Goal: Task Accomplishment & Management: Use online tool/utility

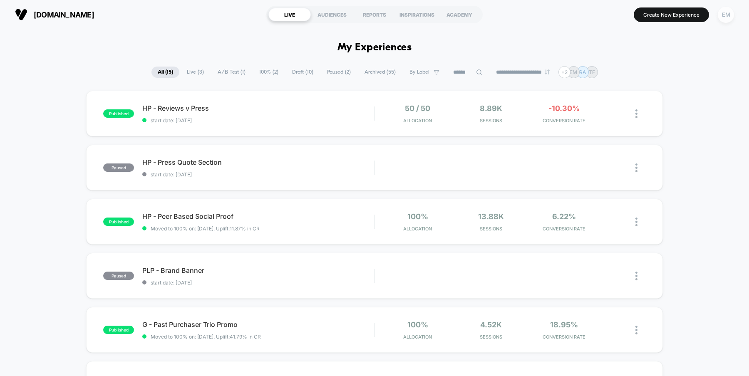
click at [730, 17] on div "EM" at bounding box center [726, 15] width 16 height 16
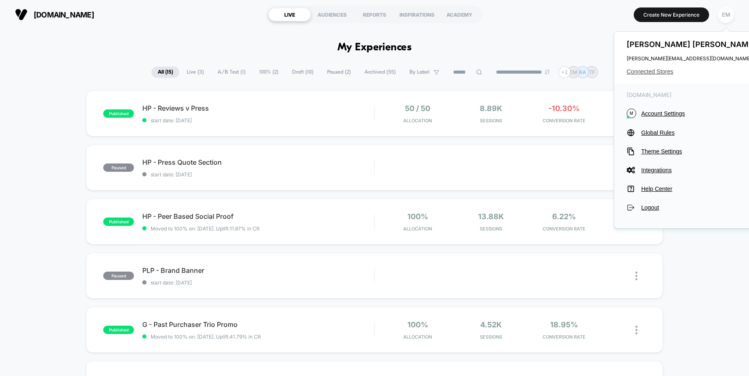
click at [657, 72] on span "Connected Stores" at bounding box center [693, 71] width 132 height 7
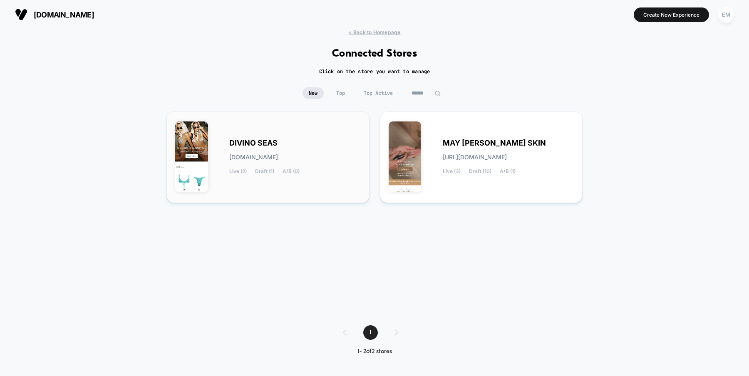
click at [321, 176] on div "DIVINO SEAS [DOMAIN_NAME] Live (2) Draft (1) A/B (0)" at bounding box center [268, 157] width 186 height 74
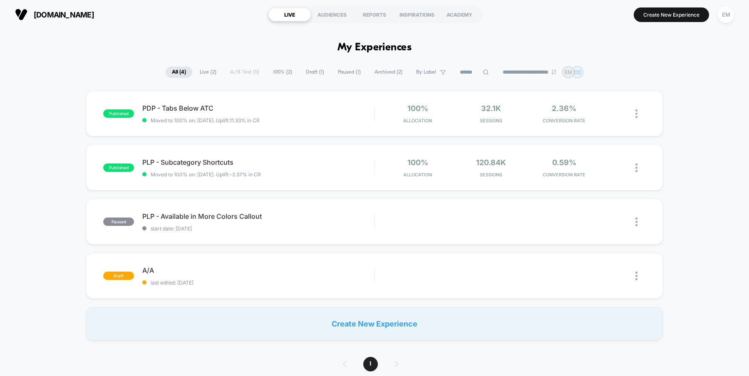
click at [670, 16] on button "Create New Experience" at bounding box center [671, 14] width 75 height 15
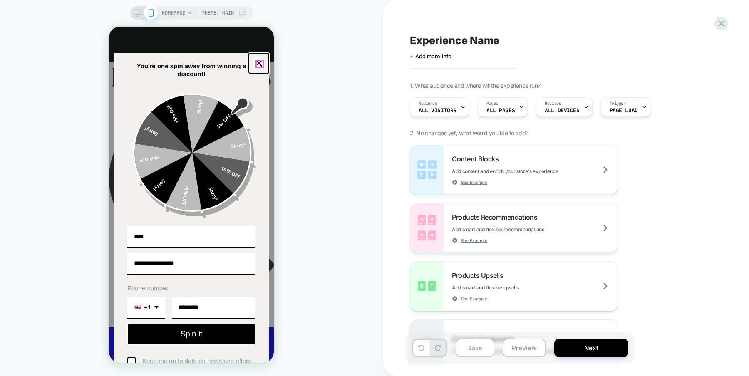
click at [259, 63] on icon "close icon" at bounding box center [259, 63] width 7 height 7
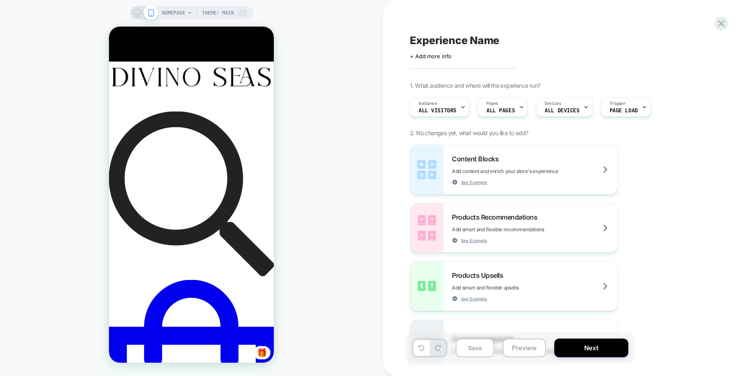
click at [134, 12] on icon at bounding box center [137, 12] width 7 height 7
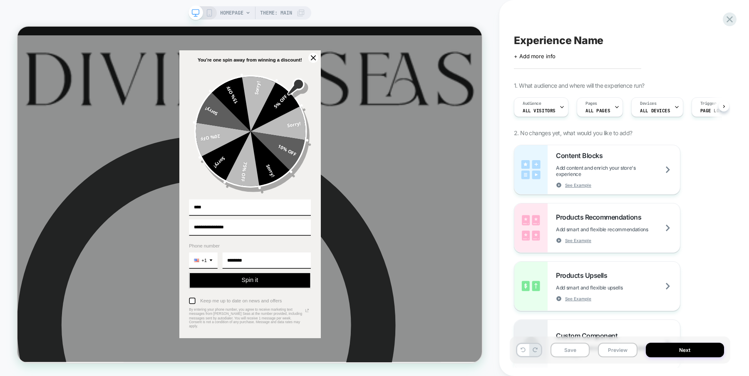
scroll to position [0, 0]
click at [414, 72] on icon "close icon" at bounding box center [412, 68] width 7 height 7
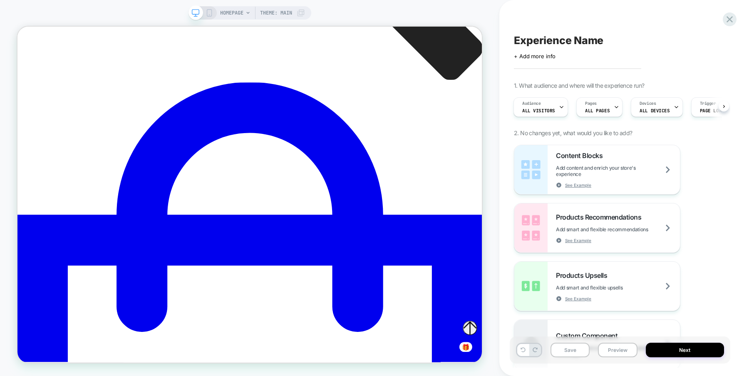
scroll to position [0, 0]
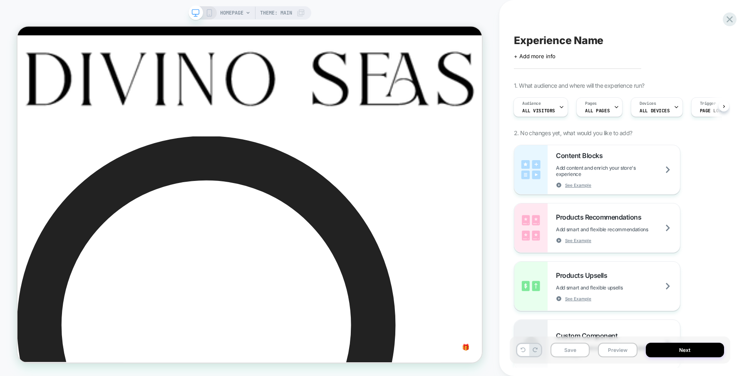
click at [243, 12] on div "HOMEPAGE Theme: MAIN" at bounding box center [262, 12] width 85 height 13
click at [248, 13] on icon at bounding box center [247, 13] width 3 height 2
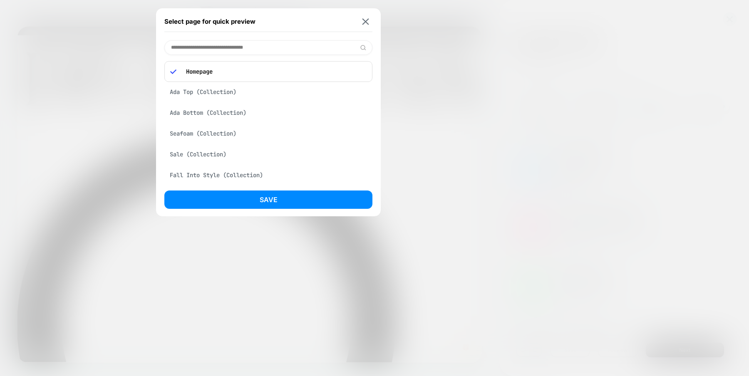
click at [232, 48] on input at bounding box center [268, 47] width 208 height 15
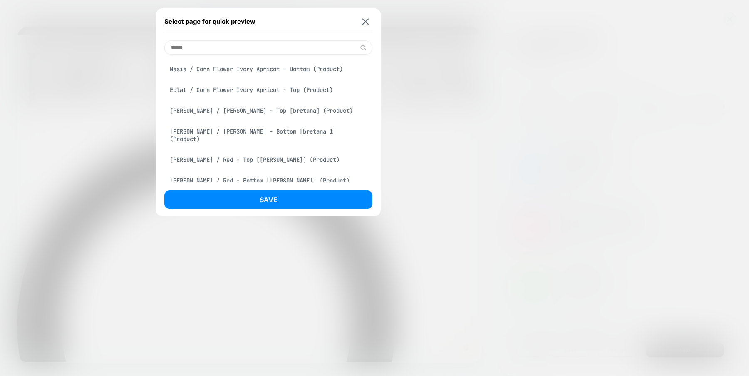
type input "******"
click at [241, 93] on div "Eclat / Corn Flower Ivory Apricot - Top (Product)" at bounding box center [268, 90] width 208 height 16
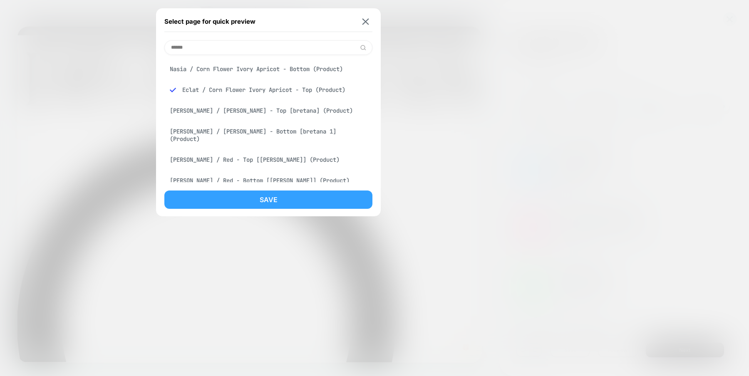
click at [237, 199] on button "Save" at bounding box center [268, 200] width 208 height 18
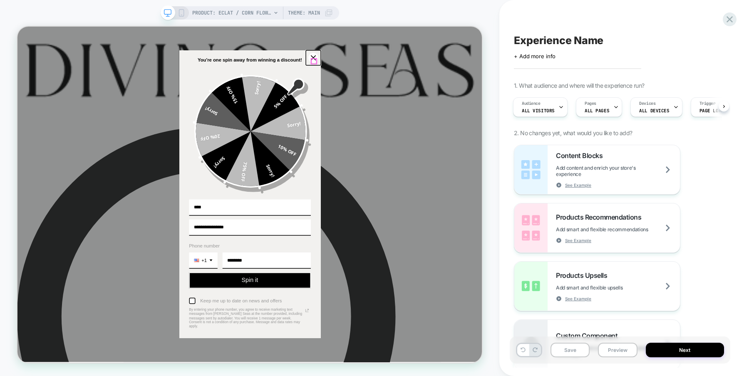
click at [413, 71] on icon "close icon" at bounding box center [412, 68] width 7 height 7
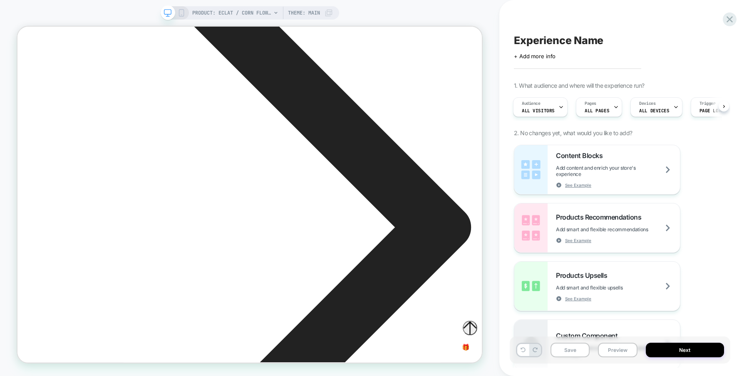
scroll to position [1988, 0]
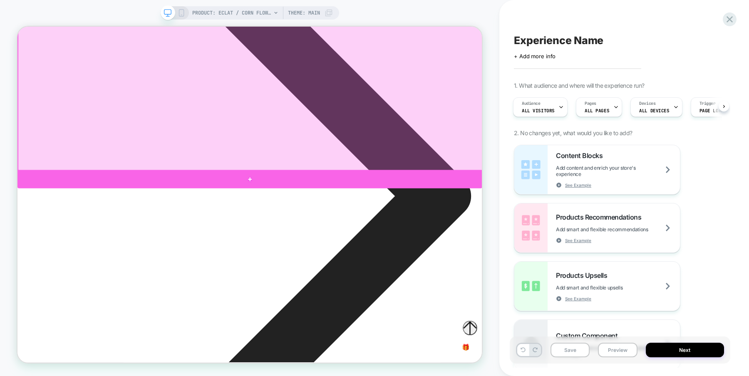
click at [601, 228] on div at bounding box center [327, 230] width 620 height 25
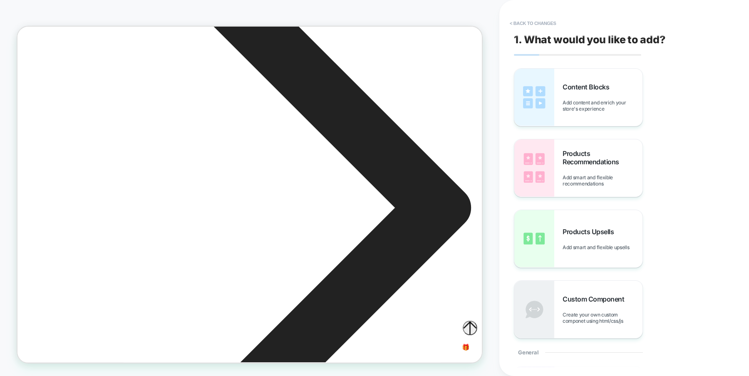
scroll to position [0, 0]
click at [607, 101] on span "Add content and enrich your store's experience" at bounding box center [603, 105] width 80 height 12
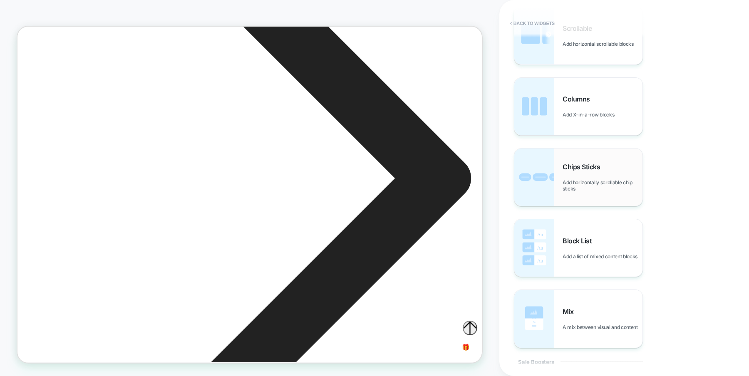
scroll to position [425, 0]
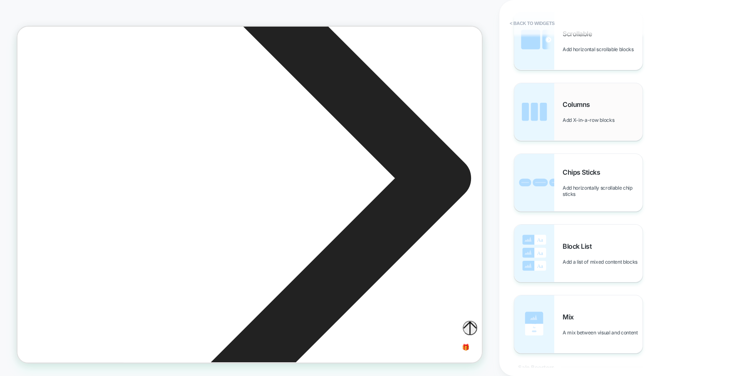
click at [583, 102] on span "Columns" at bounding box center [579, 104] width 32 height 8
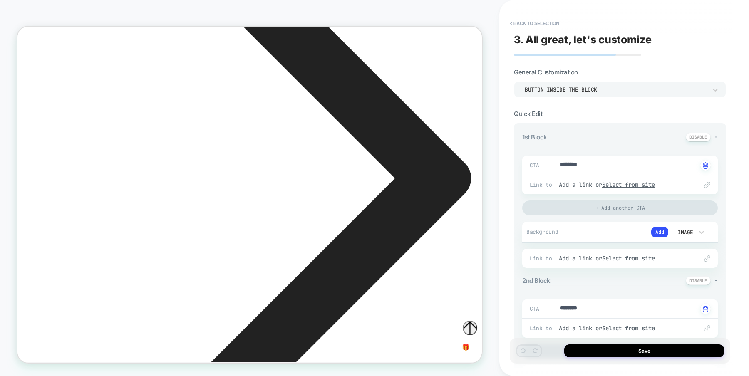
click at [571, 161] on textarea "********" at bounding box center [628, 166] width 139 height 10
type textarea "*"
click at [571, 161] on textarea "********" at bounding box center [628, 166] width 139 height 10
type textarea "**"
type textarea "*"
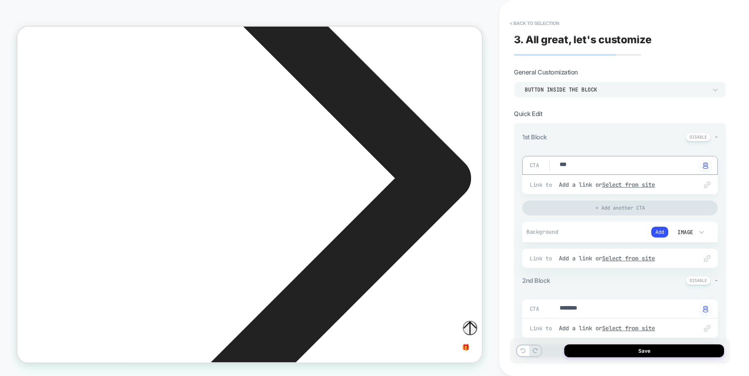
type textarea "****"
type textarea "*"
type textarea "****"
type textarea "*"
type textarea "******"
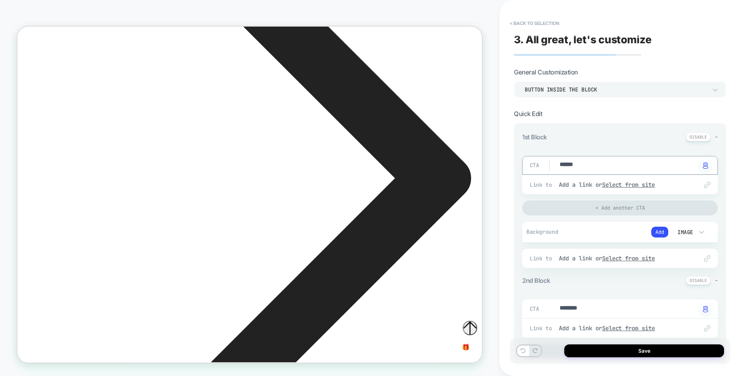
type textarea "*"
type textarea "*******"
type textarea "*"
type textarea "********"
type textarea "*"
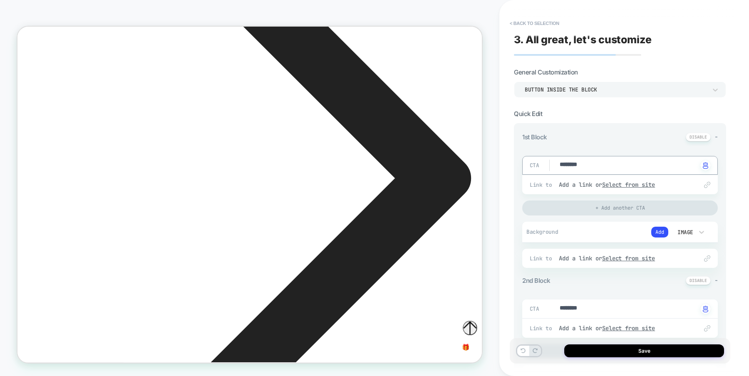
type textarea "*********"
type textarea "*"
type textarea "**********"
type textarea "*"
type textarea "**********"
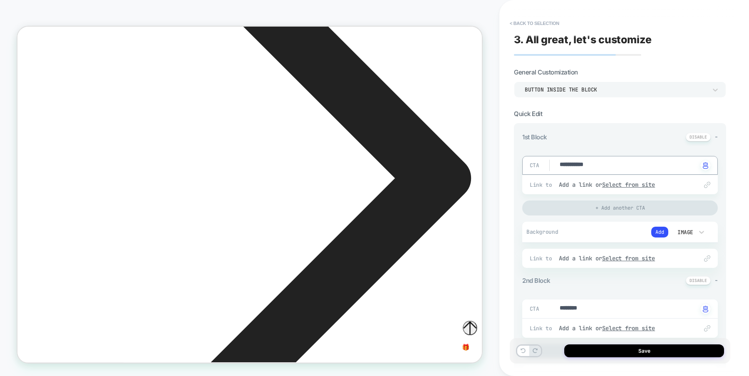
type textarea "*"
type textarea "**********"
type textarea "*"
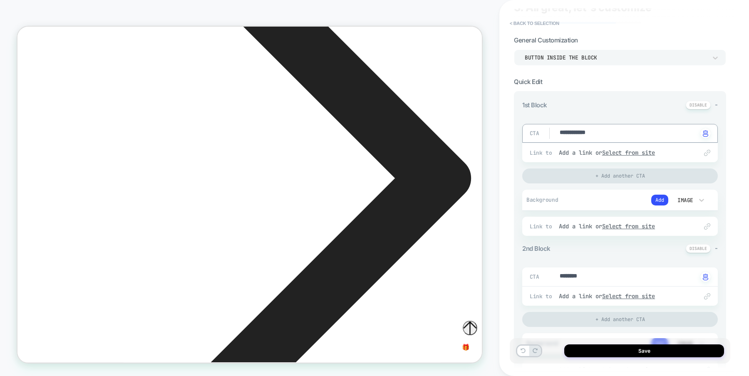
scroll to position [37, 0]
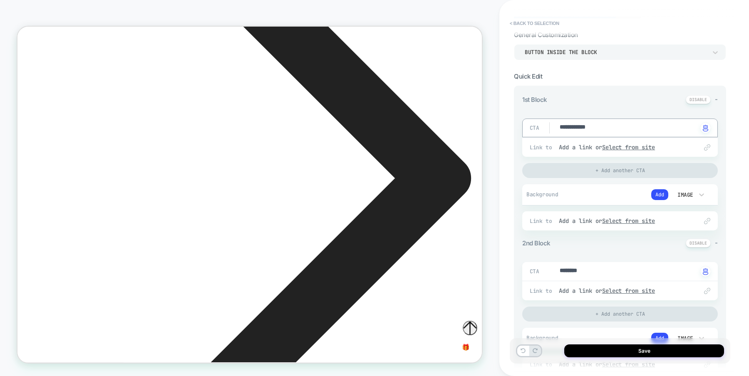
type textarea "**********"
click at [576, 271] on textarea "********" at bounding box center [628, 272] width 139 height 10
type textarea "*"
type textarea "**"
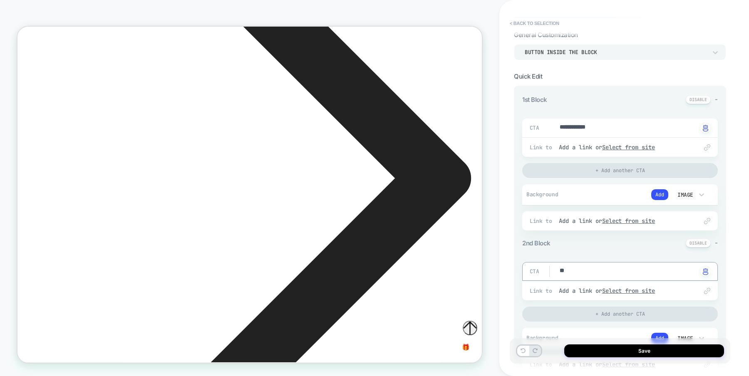
type textarea "*"
type textarea "***"
type textarea "*"
type textarea "***"
type textarea "*"
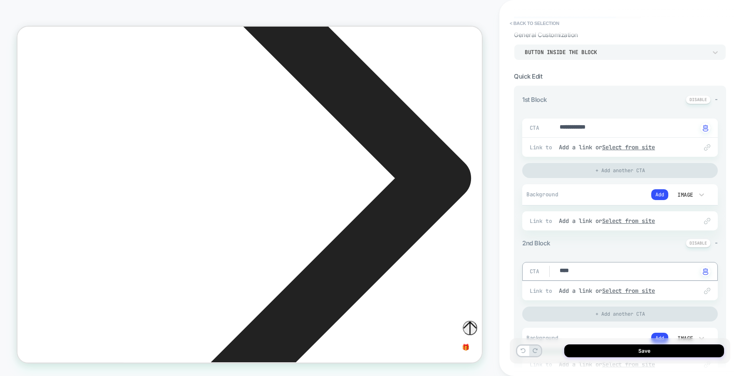
type textarea "*****"
type textarea "*"
type textarea "******"
type textarea "*"
type textarea "*******"
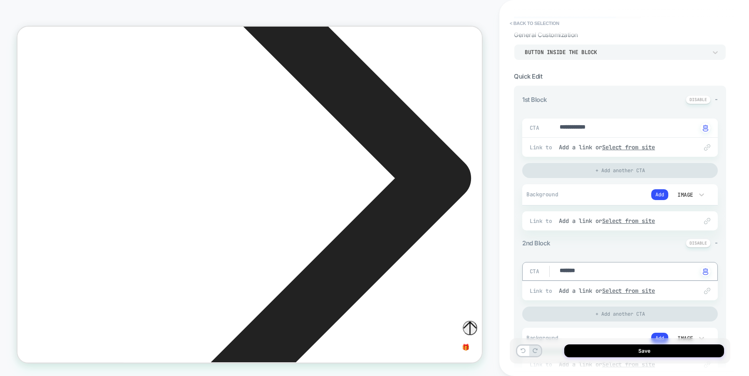
type textarea "*"
type textarea "********"
type textarea "*"
type textarea "*********"
type textarea "*"
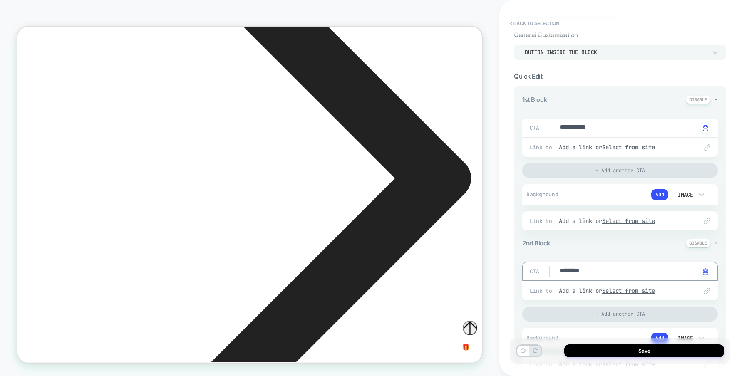
type textarea "**********"
type textarea "*"
type textarea "**********"
type textarea "*"
type textarea "**********"
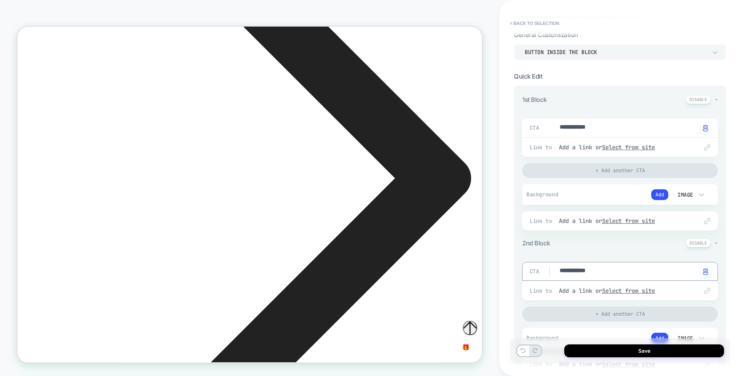
type textarea "*"
type textarea "**********"
click at [732, 238] on div "**********" at bounding box center [624, 188] width 221 height 376
click at [657, 191] on button "Add" at bounding box center [659, 194] width 17 height 11
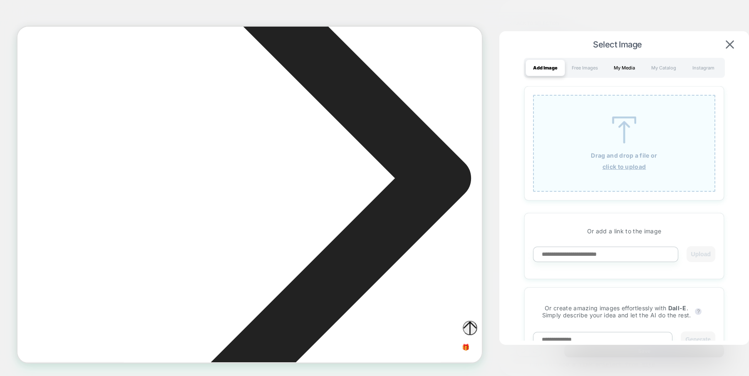
click at [627, 67] on div "My Media" at bounding box center [625, 68] width 40 height 17
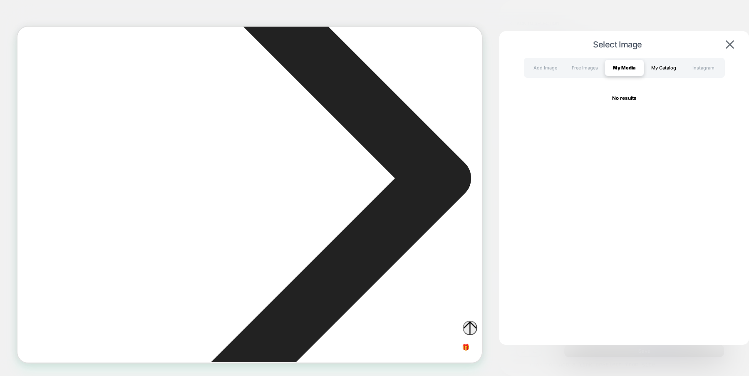
click at [667, 64] on div "My Catalog" at bounding box center [664, 68] width 40 height 17
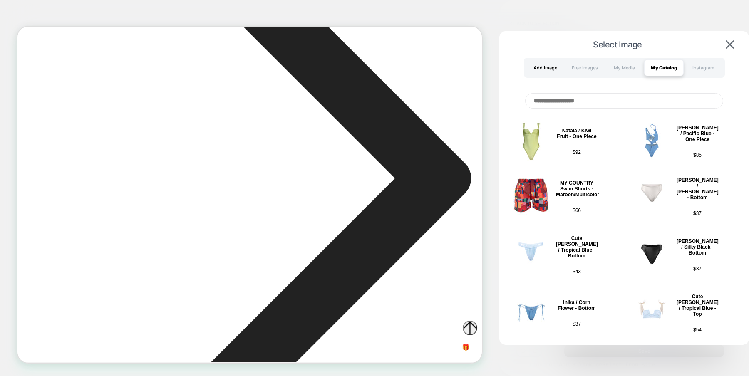
click at [541, 70] on div "Add Image" at bounding box center [546, 68] width 40 height 17
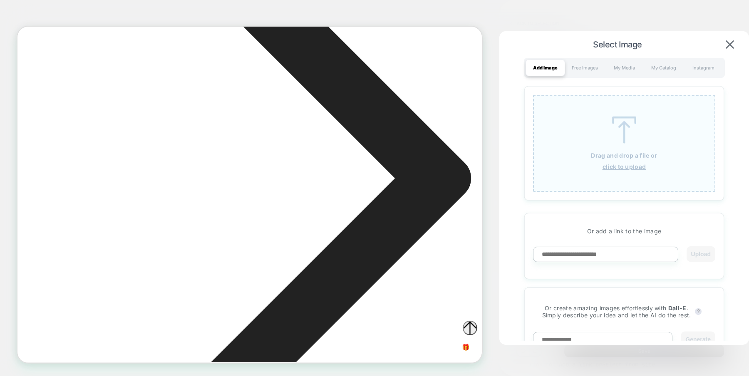
click at [630, 130] on img at bounding box center [624, 130] width 37 height 27
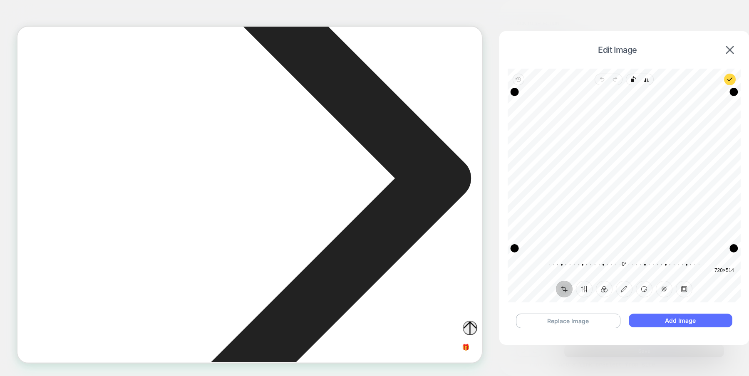
click at [685, 320] on button "Add Image" at bounding box center [681, 321] width 104 height 14
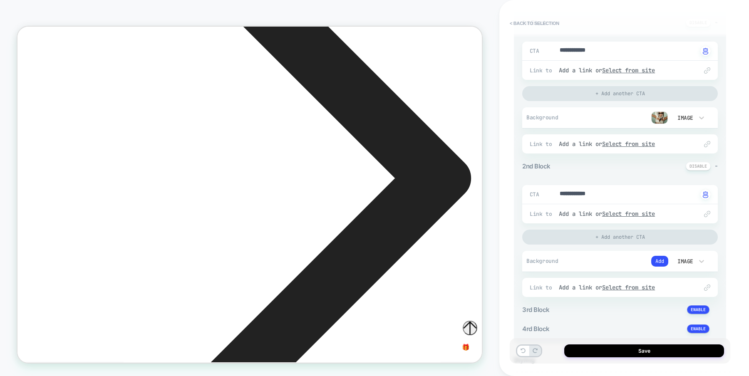
scroll to position [117, 0]
click at [653, 257] on button "Add" at bounding box center [659, 259] width 17 height 11
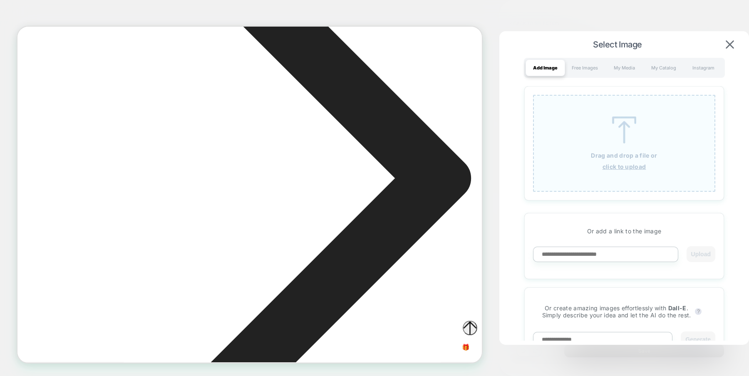
click at [637, 153] on p "Drag and drop a file or" at bounding box center [624, 155] width 66 height 7
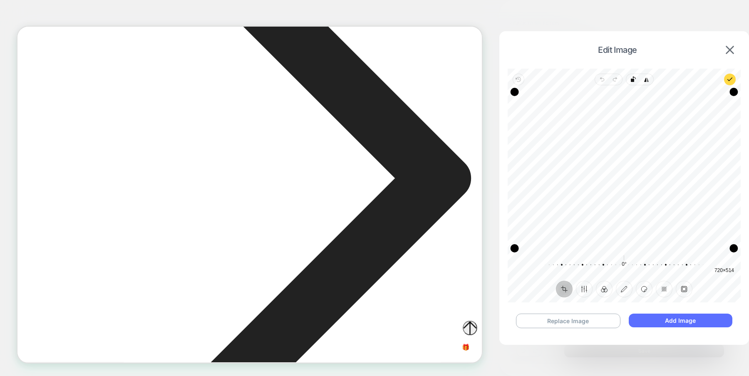
click at [684, 318] on button "Add Image" at bounding box center [681, 321] width 104 height 14
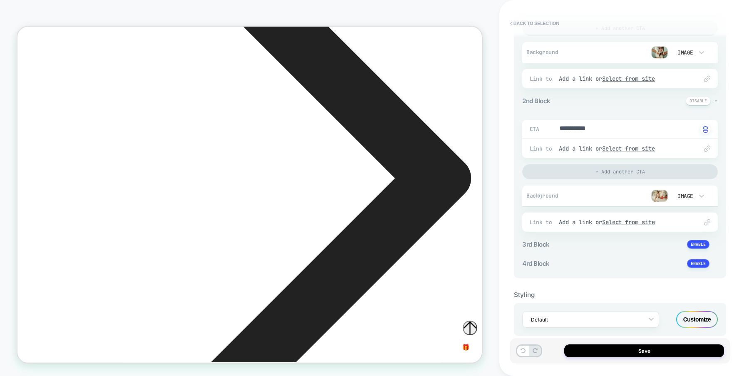
scroll to position [193, 0]
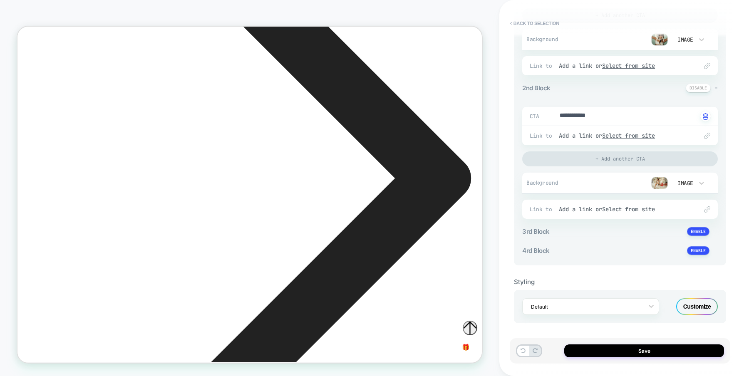
click at [694, 305] on div "Customize" at bounding box center [697, 306] width 42 height 17
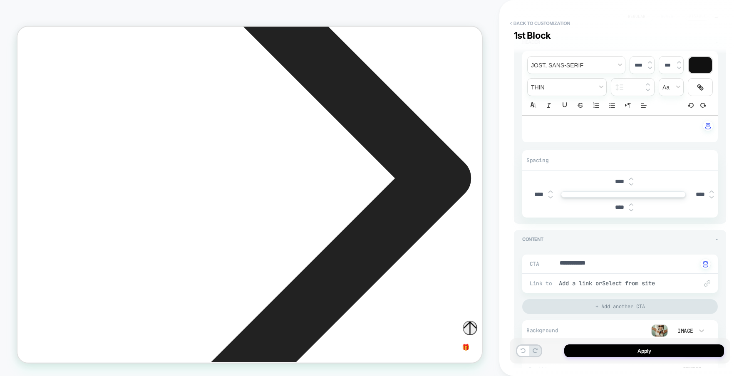
scroll to position [67, 0]
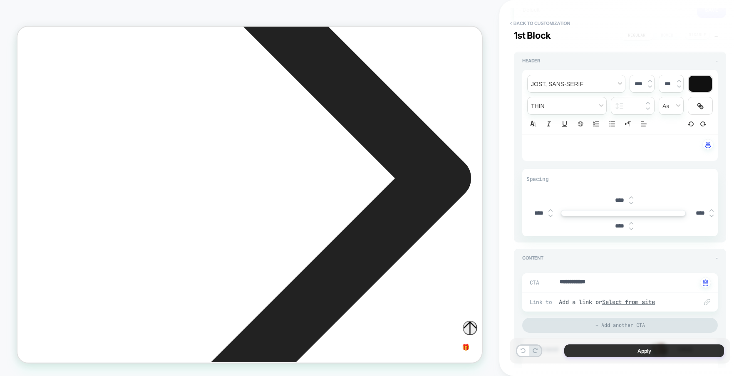
click at [607, 350] on button "Apply" at bounding box center [644, 351] width 160 height 13
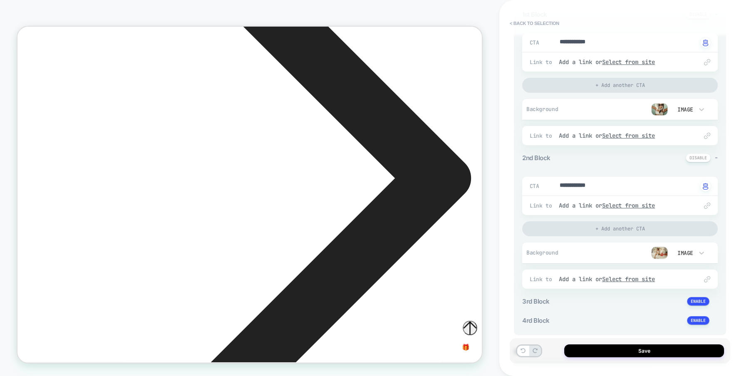
scroll to position [123, 0]
click at [583, 204] on div "Add a link or Select from site" at bounding box center [624, 204] width 131 height 7
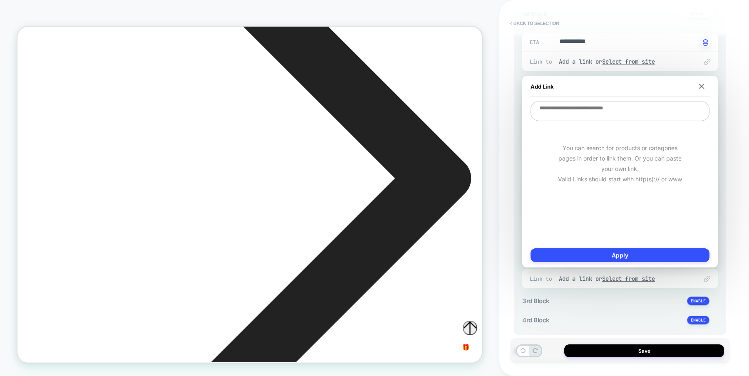
paste textarea "**********"
type textarea "*"
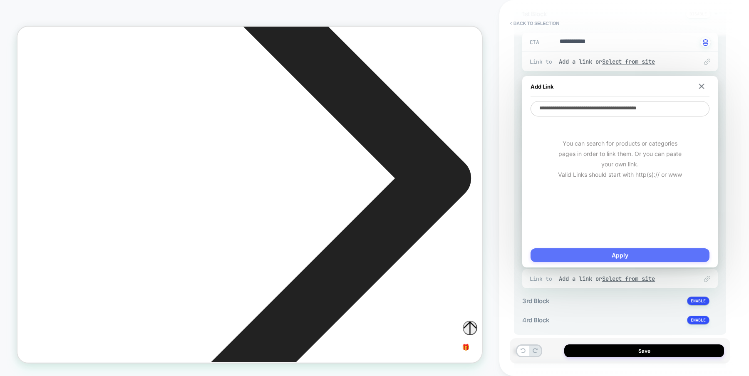
type textarea "**********"
click at [614, 253] on button "Apply" at bounding box center [620, 255] width 179 height 14
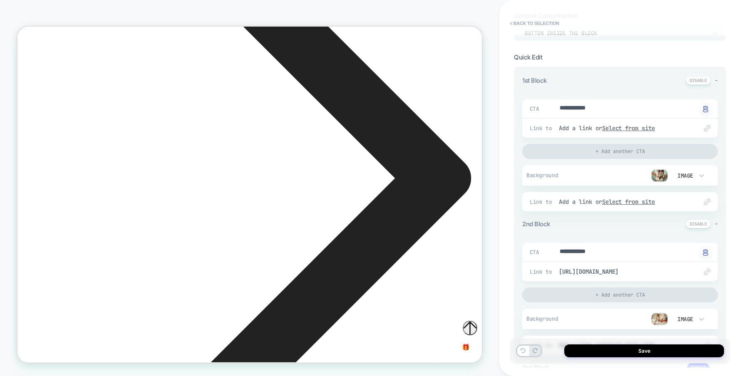
scroll to position [55, 0]
click at [572, 206] on div "Add a link or Select from site" at bounding box center [624, 203] width 131 height 7
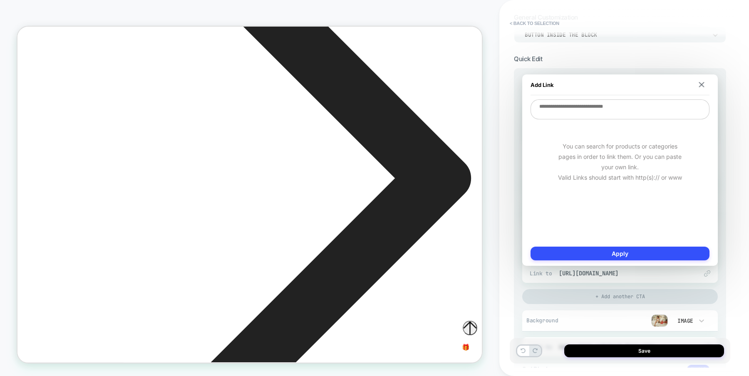
paste textarea "**********"
type textarea "*"
type textarea "**********"
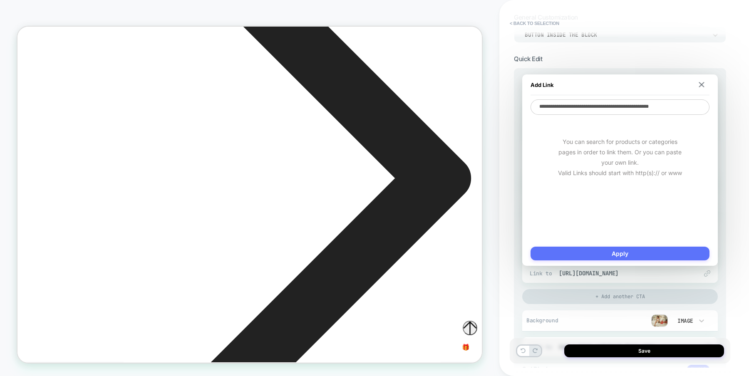
click at [611, 253] on button "Apply" at bounding box center [620, 254] width 179 height 14
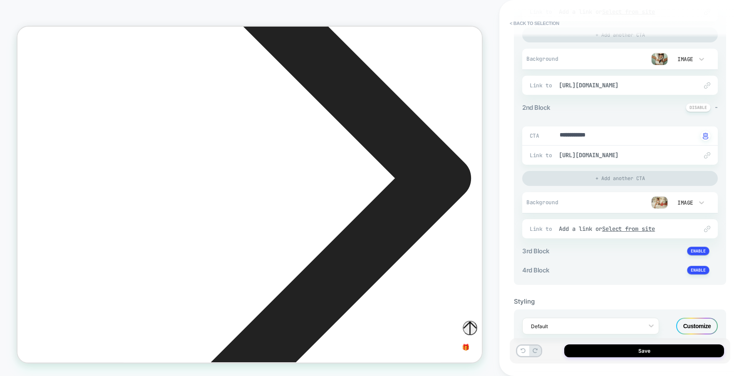
scroll to position [193, 0]
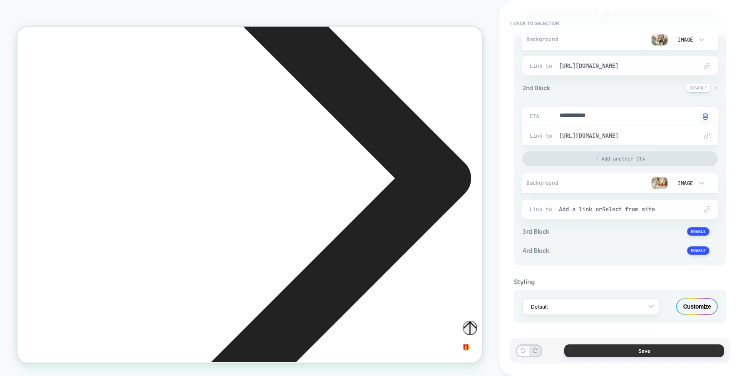
click at [626, 349] on button "Save" at bounding box center [644, 351] width 160 height 13
type textarea "*"
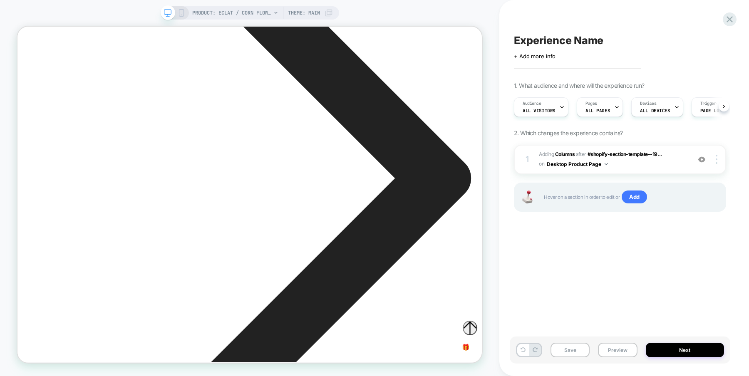
scroll to position [0, 0]
click at [607, 163] on img at bounding box center [606, 164] width 3 height 2
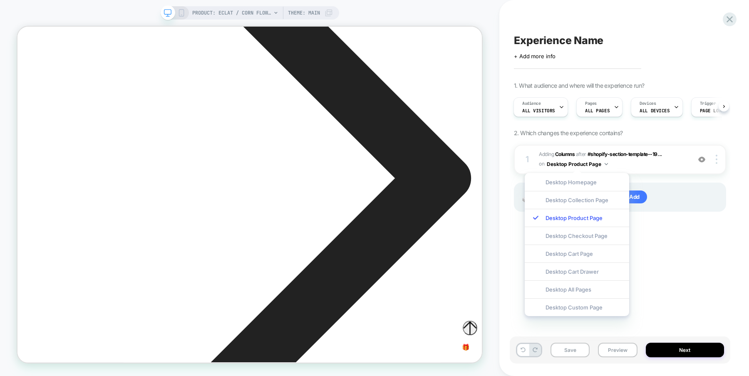
click at [655, 262] on div "Experience Name Click to edit experience details + Add more info 1. What audien…" at bounding box center [620, 188] width 221 height 360
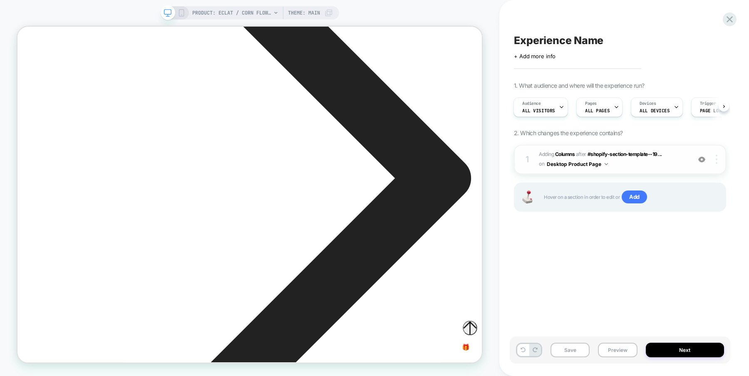
click at [717, 161] on div at bounding box center [718, 159] width 16 height 9
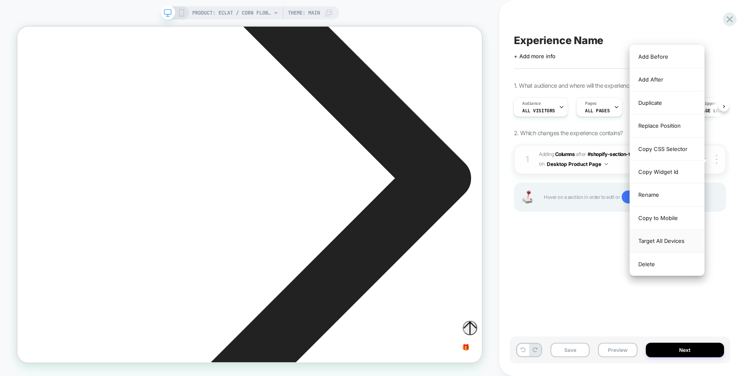
click at [659, 236] on div "Target All Devices" at bounding box center [667, 241] width 74 height 23
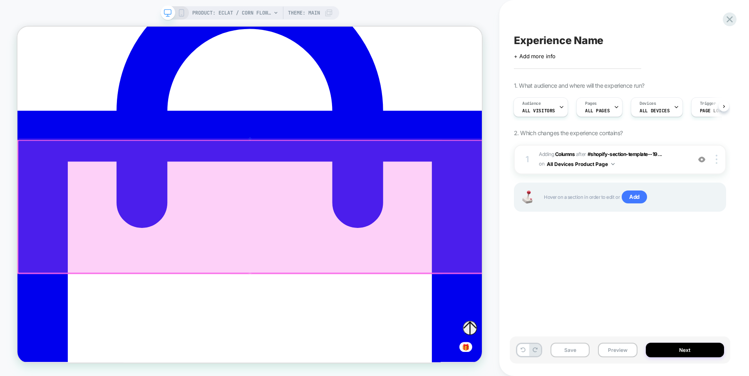
scroll to position [774, 0]
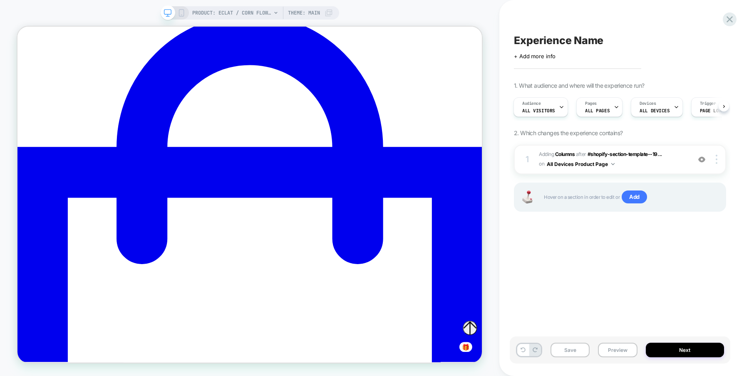
click at [565, 41] on span "Experience Name" at bounding box center [558, 40] width 89 height 12
type textarea "**********"
click at [709, 42] on icon at bounding box center [708, 40] width 10 height 10
click at [567, 352] on button "Save" at bounding box center [570, 350] width 39 height 15
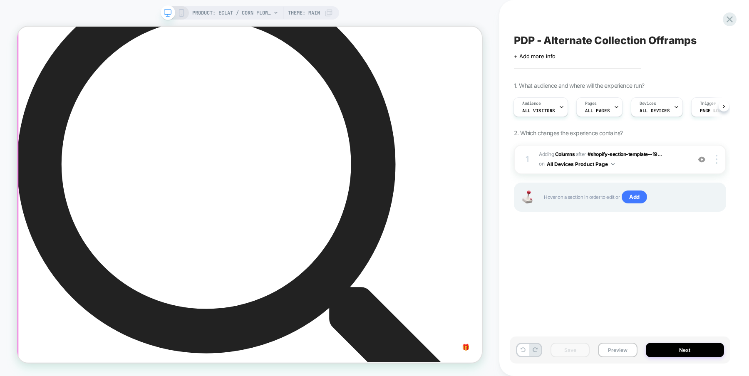
scroll to position [0, 0]
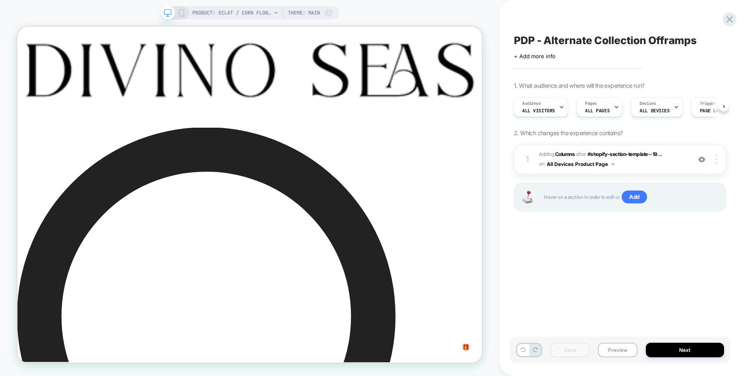
click at [182, 12] on icon at bounding box center [181, 12] width 7 height 7
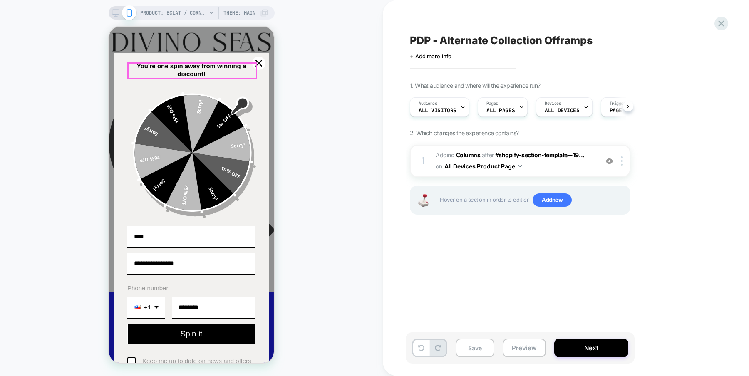
scroll to position [0, 0]
click at [258, 64] on icon "close icon" at bounding box center [259, 63] width 7 height 7
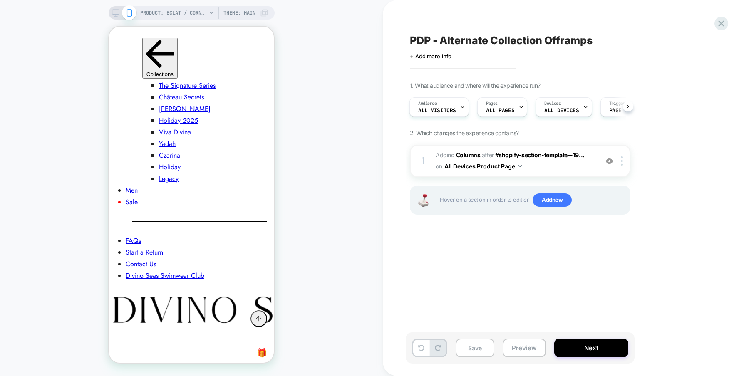
scroll to position [825, 0]
click at [594, 351] on button "Next" at bounding box center [591, 348] width 74 height 19
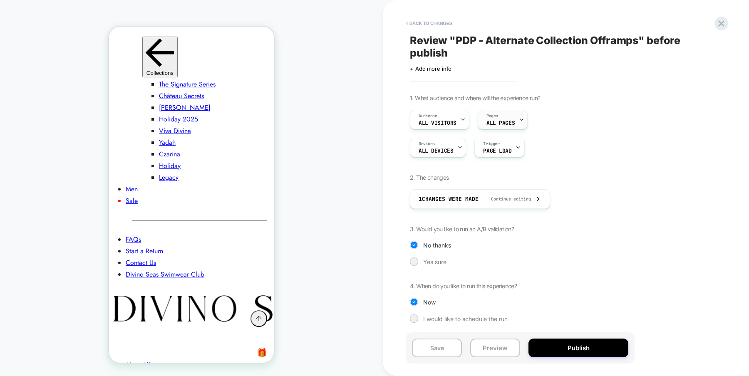
click at [510, 120] on div "Pages ALL PAGES" at bounding box center [500, 119] width 45 height 19
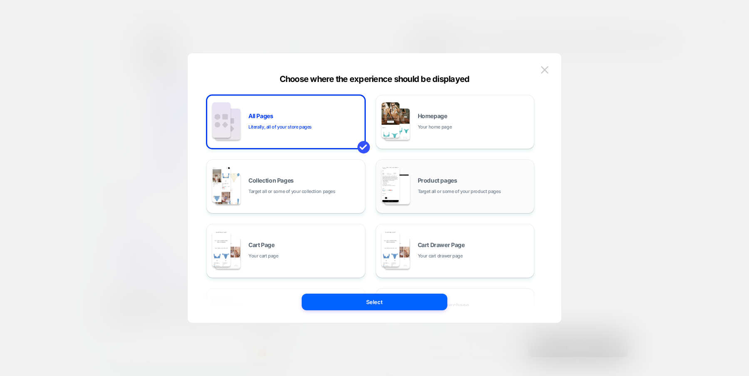
click at [440, 184] on div "Product pages Target all or some of your product pages" at bounding box center [474, 187] width 112 height 18
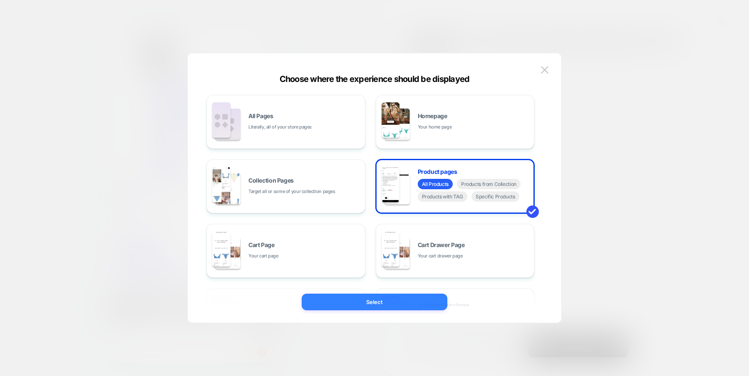
click at [380, 303] on button "Select" at bounding box center [375, 302] width 146 height 17
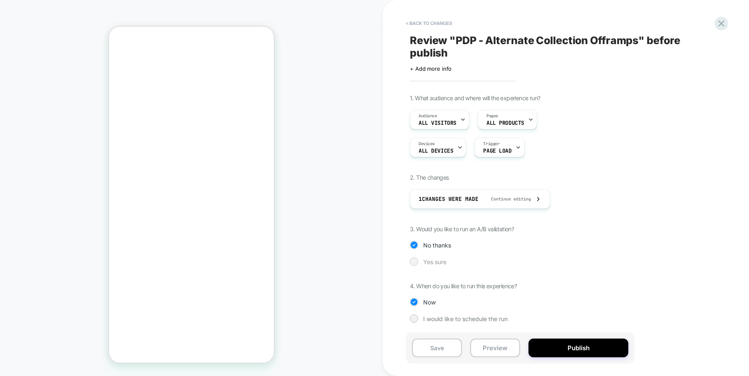
click at [415, 260] on div at bounding box center [414, 261] width 6 height 6
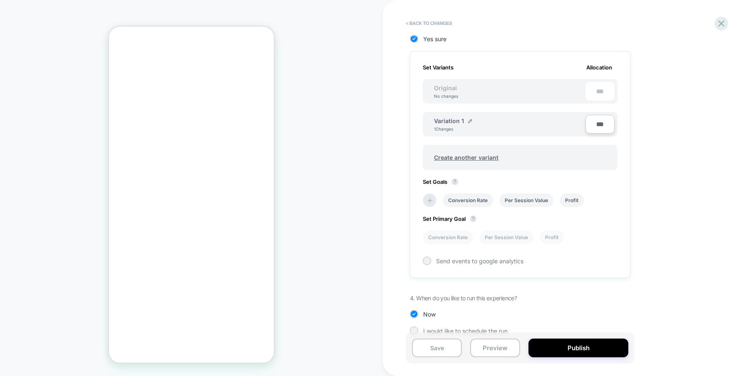
scroll to position [235, 0]
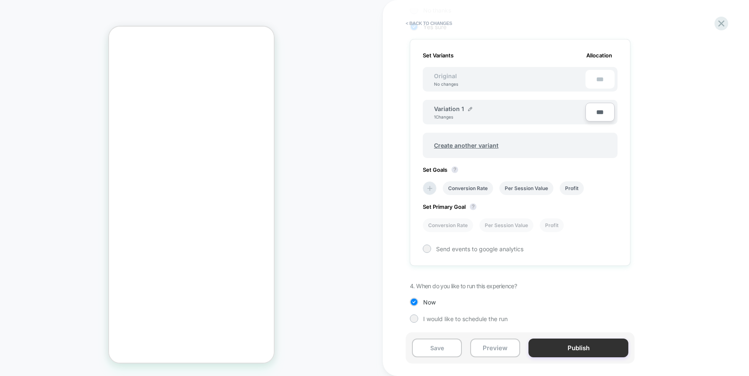
click at [586, 350] on button "Publish" at bounding box center [579, 348] width 100 height 19
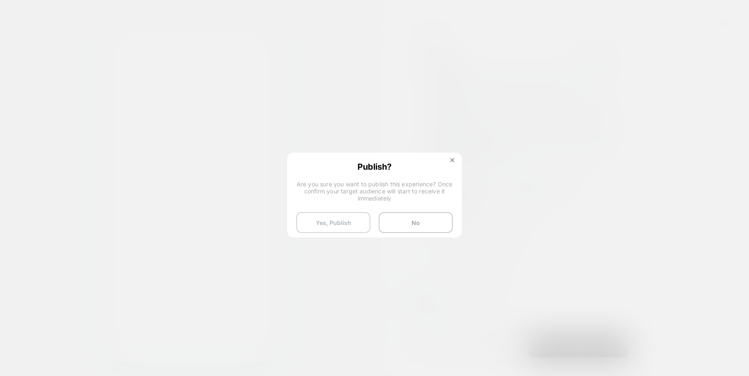
click at [352, 220] on button "Yes, Publish" at bounding box center [333, 222] width 74 height 21
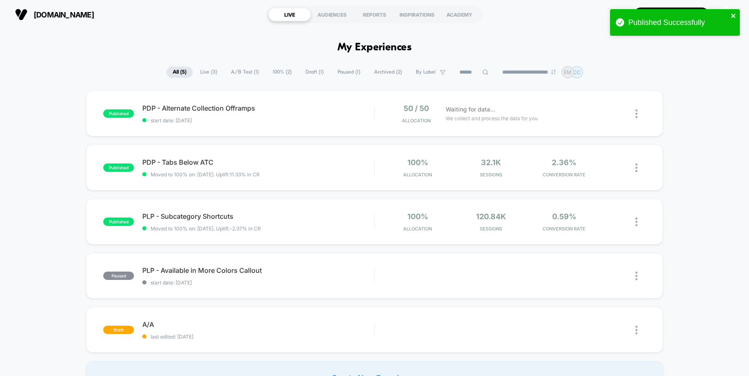
click at [734, 14] on icon "close" at bounding box center [734, 15] width 6 height 7
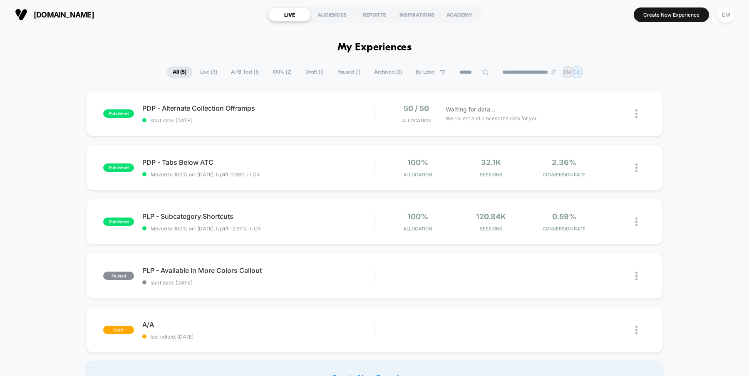
click at [657, 14] on div "Published Successfully" at bounding box center [674, 24] width 133 height 34
click at [657, 14] on button "Create New Experience" at bounding box center [671, 14] width 75 height 15
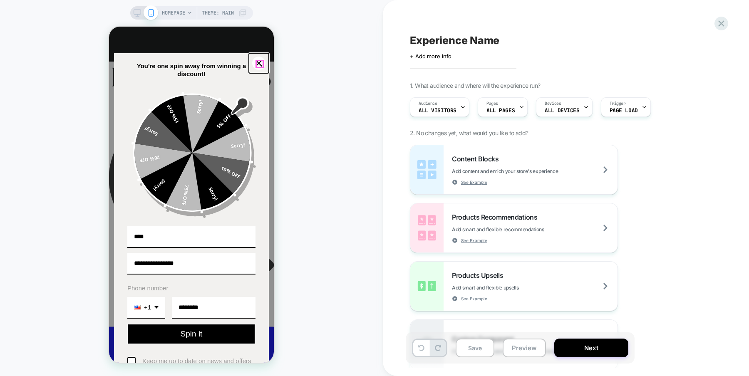
click at [258, 62] on icon "close icon" at bounding box center [259, 63] width 7 height 7
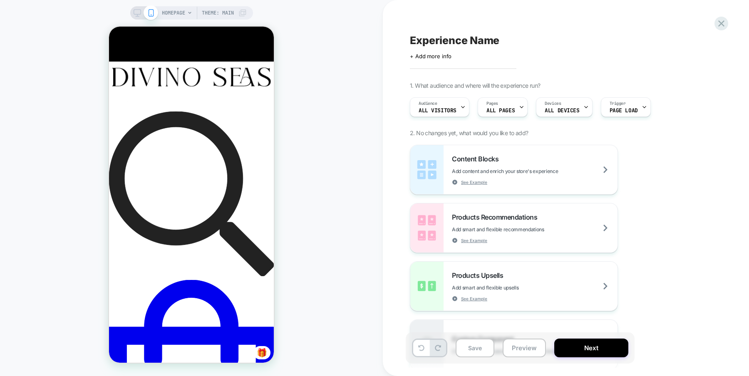
click at [174, 13] on span "HOMEPAGE" at bounding box center [173, 12] width 23 height 13
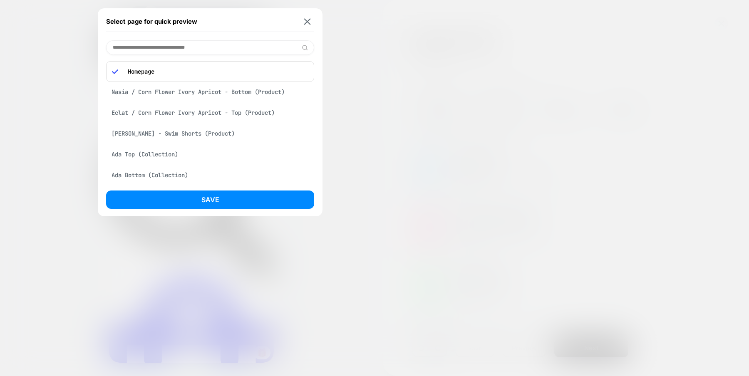
paste input "**********"
type input "**********"
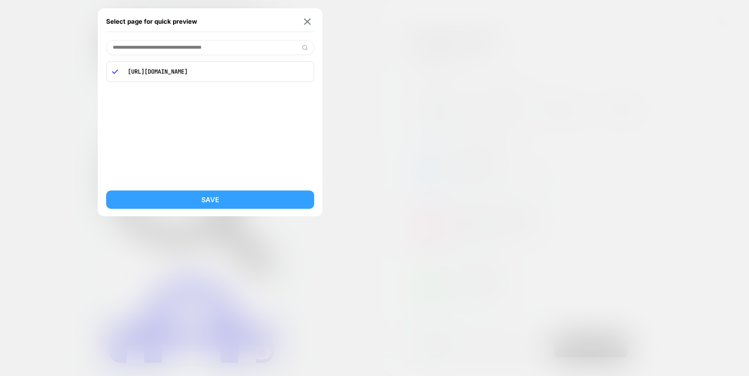
click at [203, 204] on button "Save" at bounding box center [210, 200] width 208 height 18
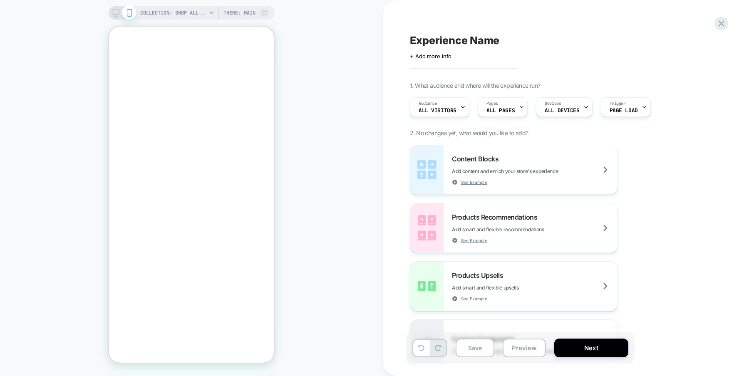
click at [116, 13] on icon at bounding box center [115, 12] width 7 height 7
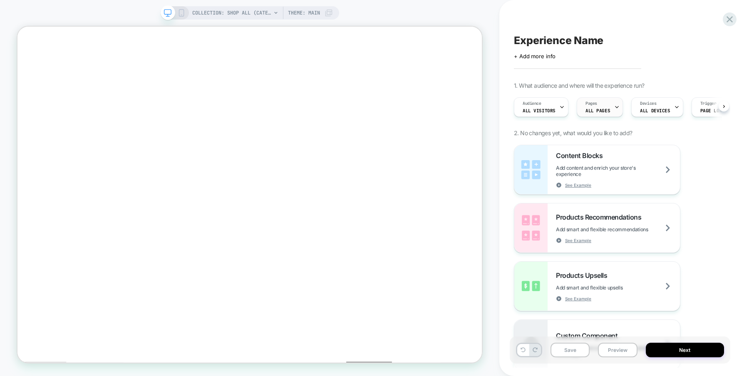
click at [602, 110] on span "ALL PAGES" at bounding box center [598, 111] width 25 height 6
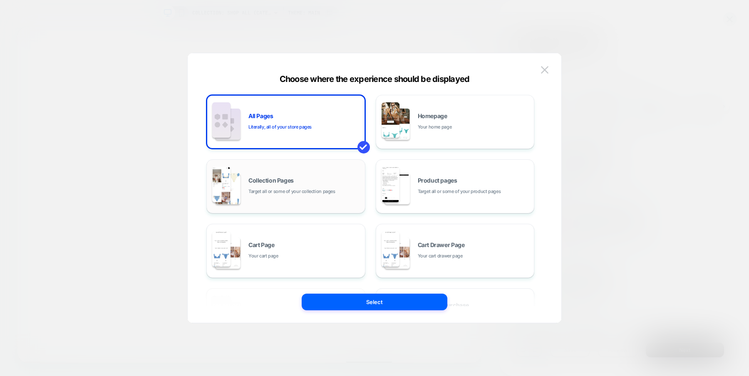
click at [302, 181] on div "Collection Pages Target all or some of your collection pages" at bounding box center [304, 187] width 112 height 18
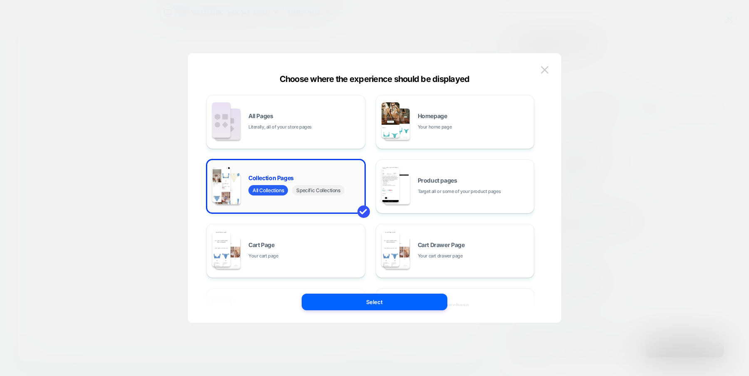
click at [306, 189] on span "Specific Collections" at bounding box center [318, 190] width 52 height 10
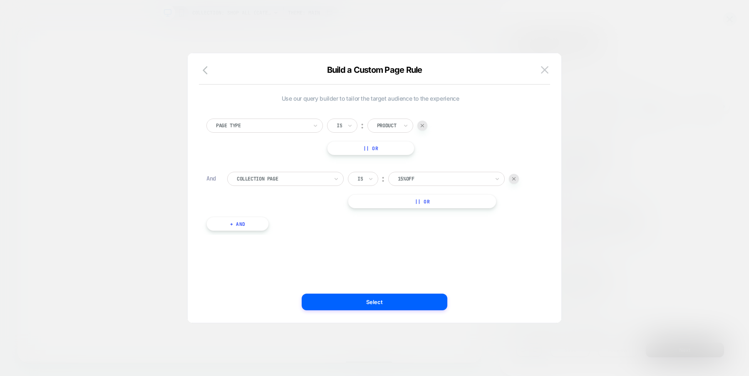
click at [440, 181] on div at bounding box center [444, 178] width 92 height 7
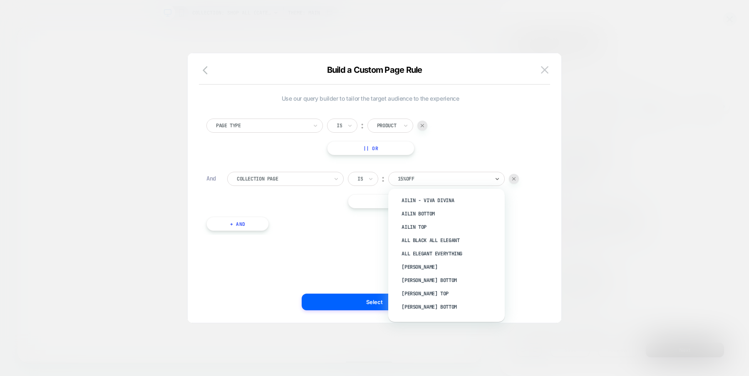
scroll to position [1254, 0]
click at [408, 295] on div "Women" at bounding box center [451, 296] width 108 height 13
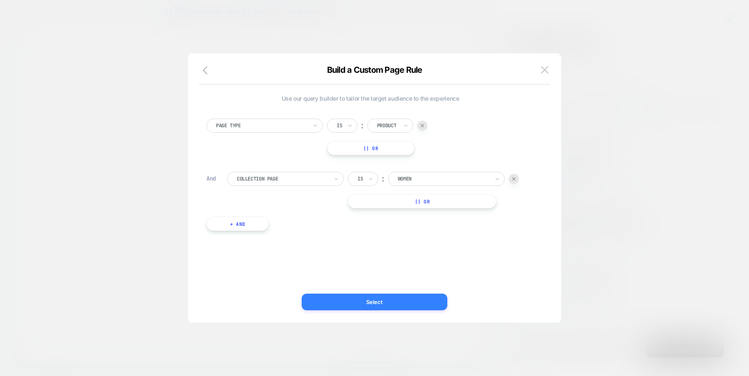
click at [376, 304] on button "Select" at bounding box center [375, 302] width 146 height 17
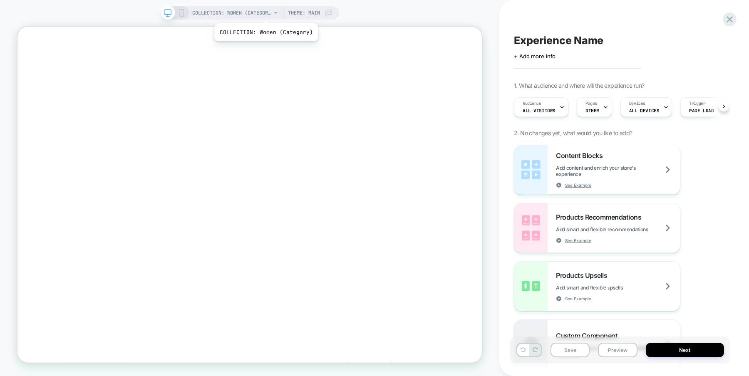
scroll to position [0, 0]
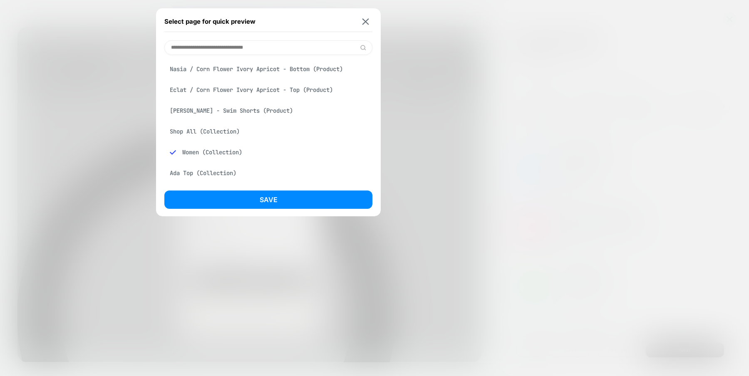
scroll to position [0, 0]
click at [210, 132] on div "Shop All (Collection)" at bounding box center [268, 132] width 208 height 16
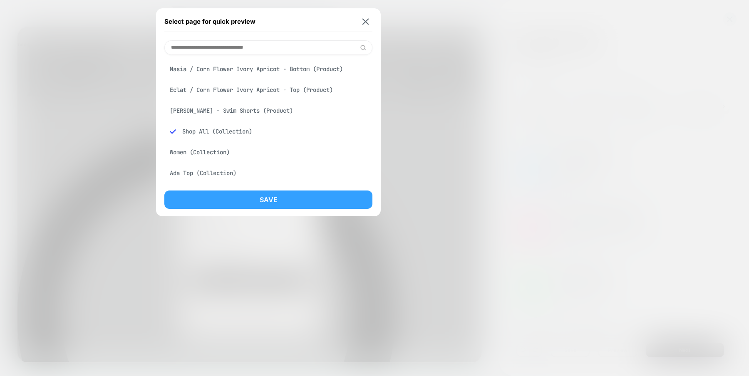
click at [227, 196] on button "Save" at bounding box center [268, 200] width 208 height 18
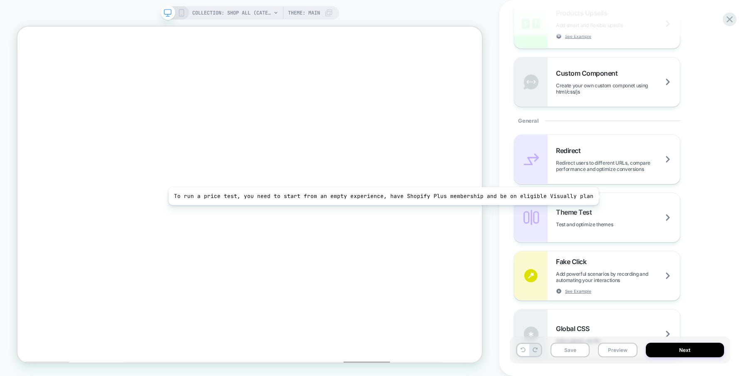
scroll to position [0, 0]
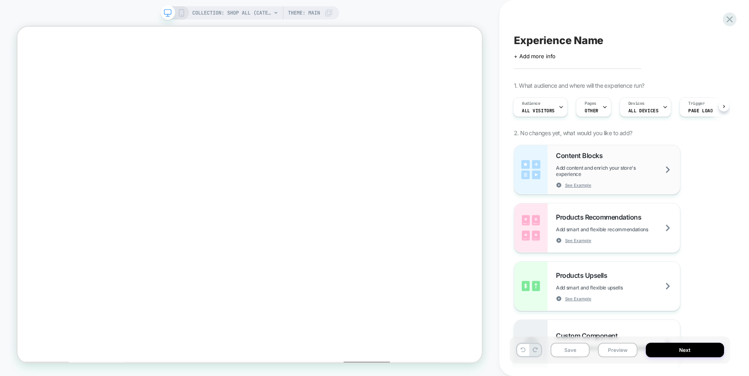
click at [630, 166] on span "Add content and enrich your store's experience" at bounding box center [618, 171] width 124 height 12
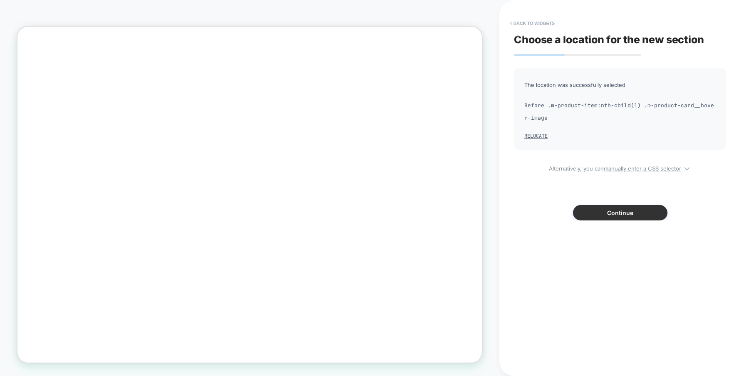
click at [625, 216] on button "Continue" at bounding box center [620, 212] width 94 height 15
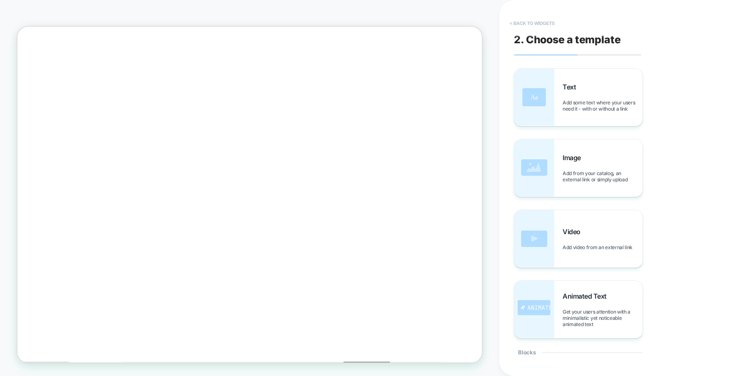
click at [544, 23] on button "< Back to widgets" at bounding box center [532, 23] width 53 height 13
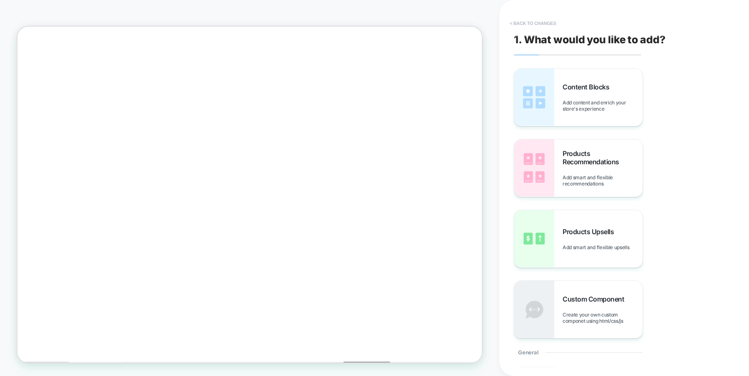
click at [532, 24] on button "< Back to changes" at bounding box center [533, 23] width 55 height 13
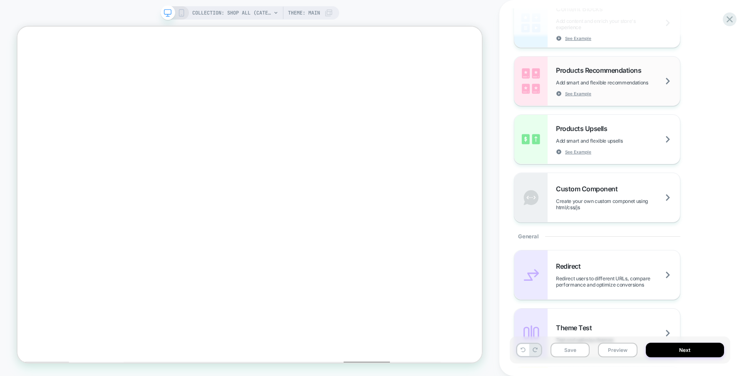
scroll to position [148, 0]
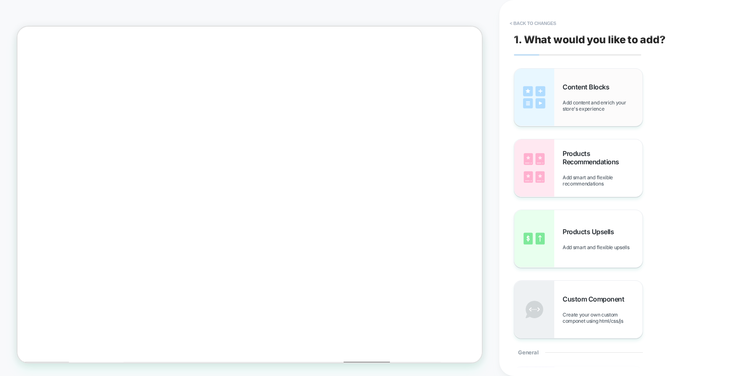
click at [589, 121] on div "Content Blocks Add content and enrich your store's experience" at bounding box center [578, 97] width 128 height 57
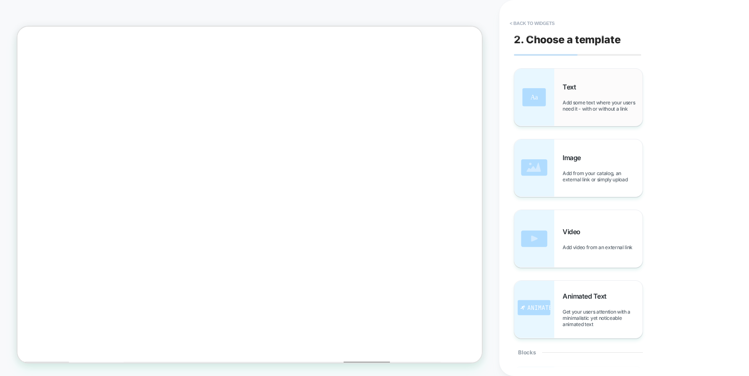
click at [587, 103] on span "Add some text where your users need it - with or without a link" at bounding box center [603, 105] width 80 height 12
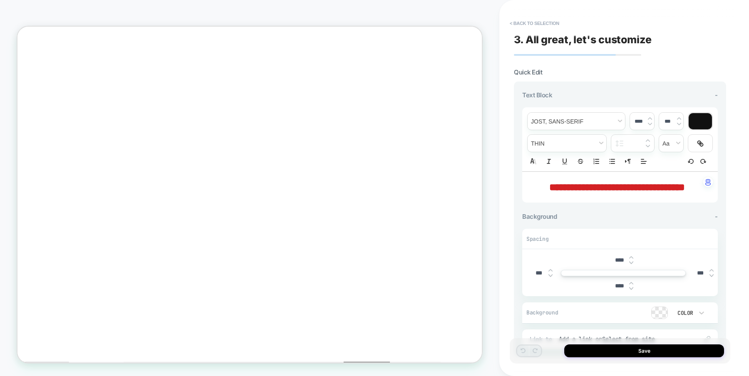
drag, startPoint x: 635, startPoint y: 200, endPoint x: 523, endPoint y: 177, distance: 114.8
click at [523, 177] on div "**********" at bounding box center [620, 187] width 196 height 31
click at [573, 188] on span "**********" at bounding box center [617, 187] width 136 height 10
type input "****"
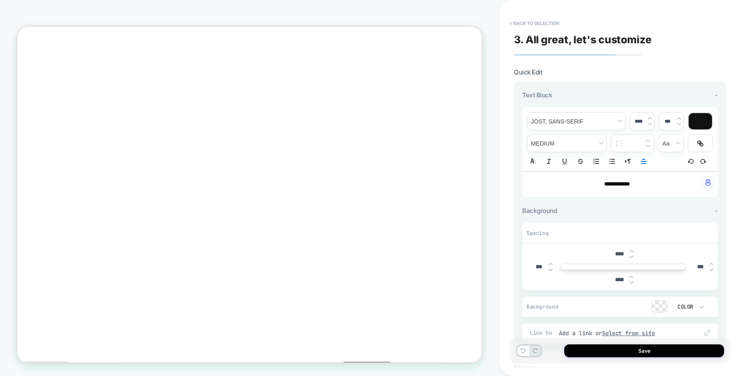
click at [563, 183] on p "**********" at bounding box center [617, 184] width 173 height 8
click at [643, 161] on icon "Align" at bounding box center [643, 161] width 7 height 7
click at [643, 172] on icon "Align" at bounding box center [643, 172] width 7 height 7
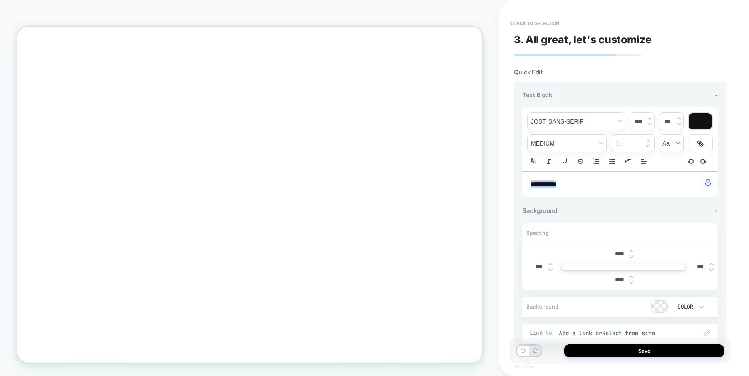
click at [680, 145] on span "transform" at bounding box center [671, 143] width 24 height 17
click at [673, 174] on span "transform" at bounding box center [671, 174] width 13 height 15
click at [650, 124] on img at bounding box center [650, 123] width 4 height 3
type input "****"
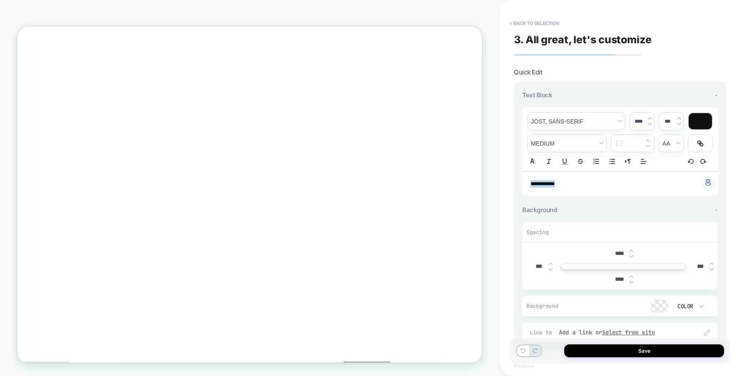
click at [634, 180] on p "**********" at bounding box center [617, 183] width 173 height 7
click at [620, 118] on span "font" at bounding box center [576, 121] width 97 height 17
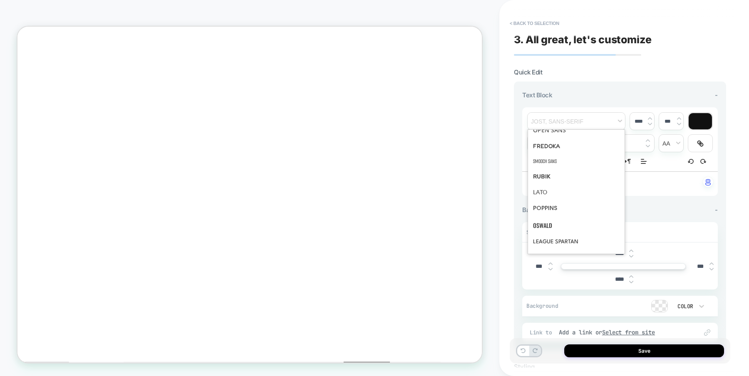
scroll to position [0, 0]
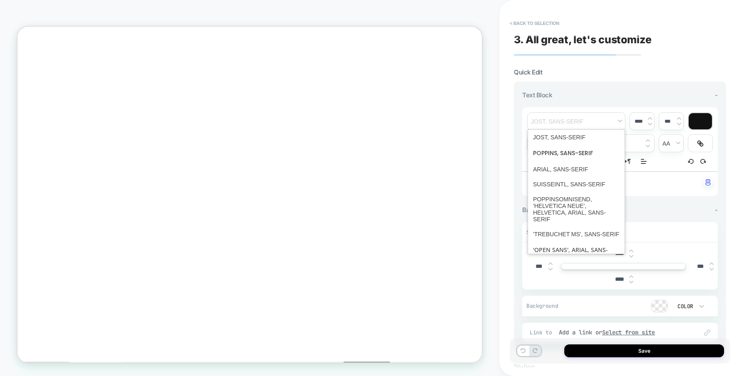
click at [512, 196] on div "**********" at bounding box center [620, 188] width 221 height 360
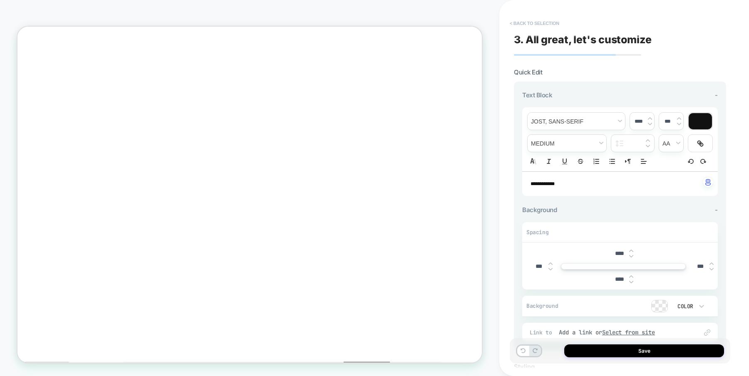
click at [535, 24] on button "< Back to selection" at bounding box center [535, 23] width 58 height 13
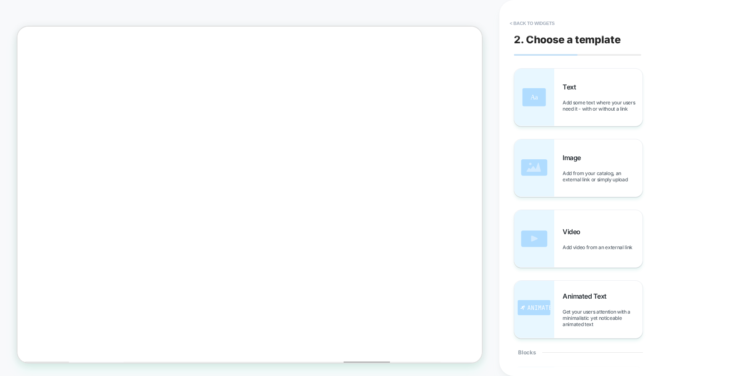
click at [535, 24] on button "< Back to widgets" at bounding box center [532, 23] width 53 height 13
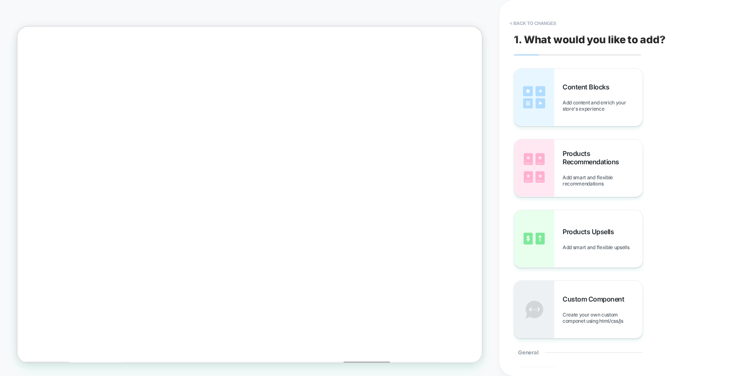
click at [535, 24] on button "< Back to changes" at bounding box center [533, 23] width 55 height 13
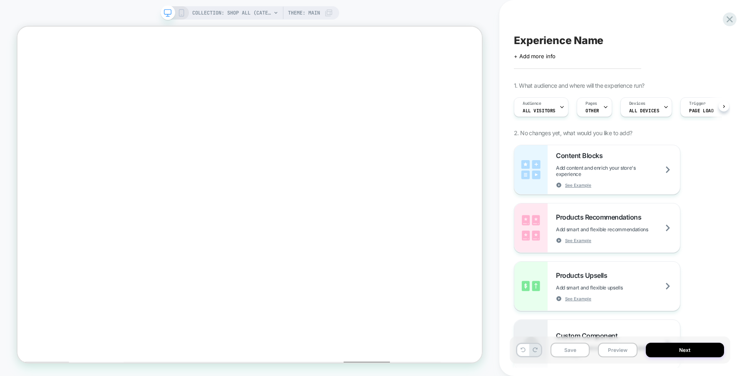
scroll to position [0, 0]
click at [564, 350] on button "Save" at bounding box center [570, 350] width 39 height 15
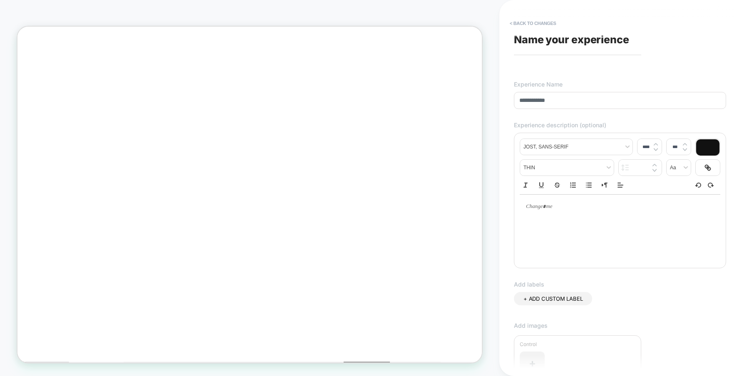
type input "**********"
click at [648, 65] on div "**********" at bounding box center [620, 188] width 221 height 360
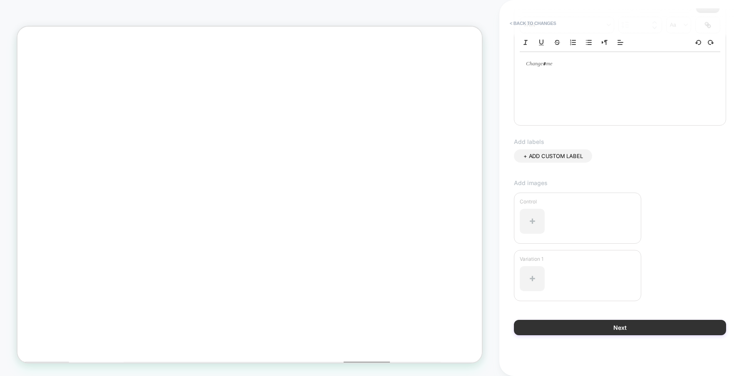
click at [616, 320] on button "Next" at bounding box center [620, 327] width 212 height 15
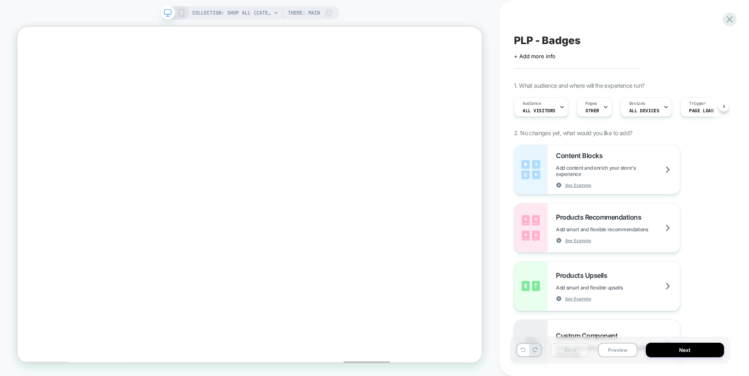
scroll to position [0, 0]
click at [684, 349] on button "Next" at bounding box center [685, 350] width 79 height 15
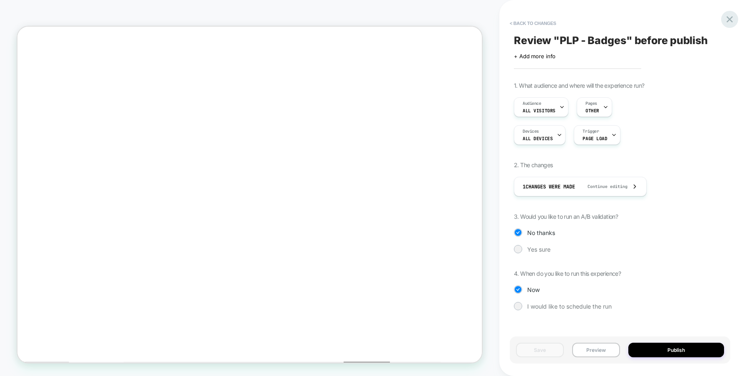
click at [730, 19] on icon at bounding box center [730, 19] width 6 height 6
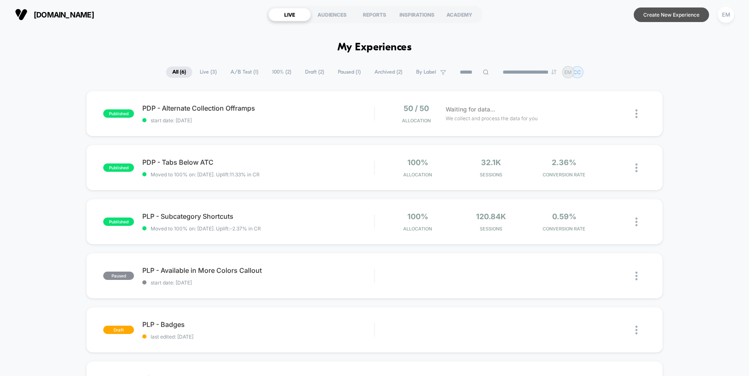
click at [674, 14] on button "Create New Experience" at bounding box center [671, 14] width 75 height 15
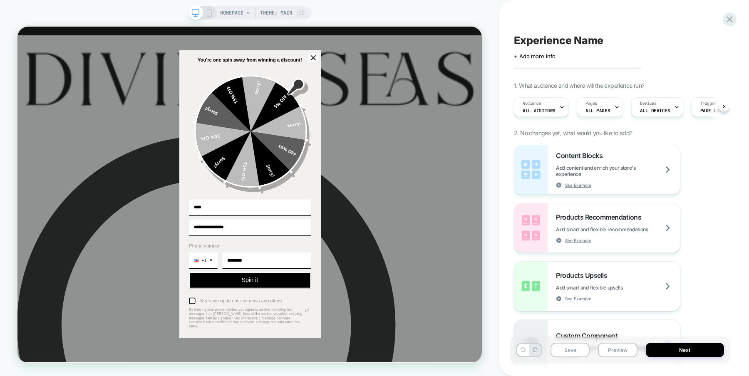
scroll to position [0, 0]
click at [413, 69] on icon "close icon" at bounding box center [412, 68] width 7 height 7
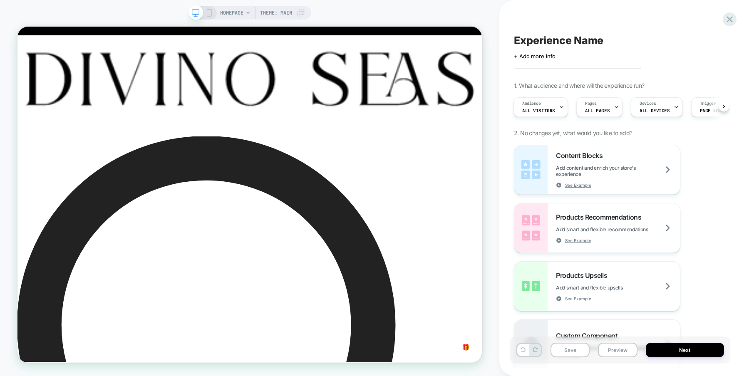
click at [223, 11] on span "HOMEPAGE" at bounding box center [231, 12] width 23 height 13
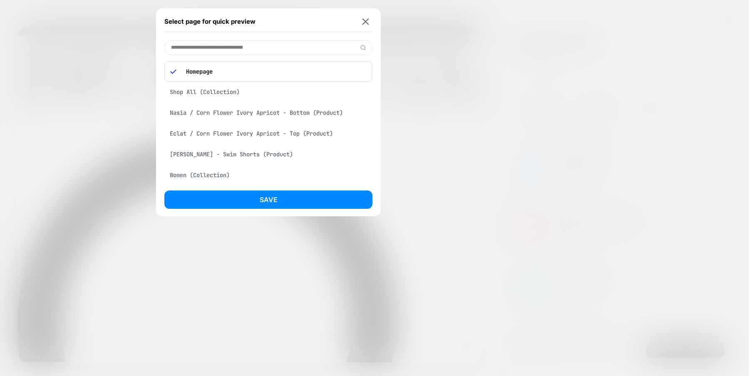
click at [205, 91] on div "Shop All (Collection)" at bounding box center [268, 92] width 208 height 16
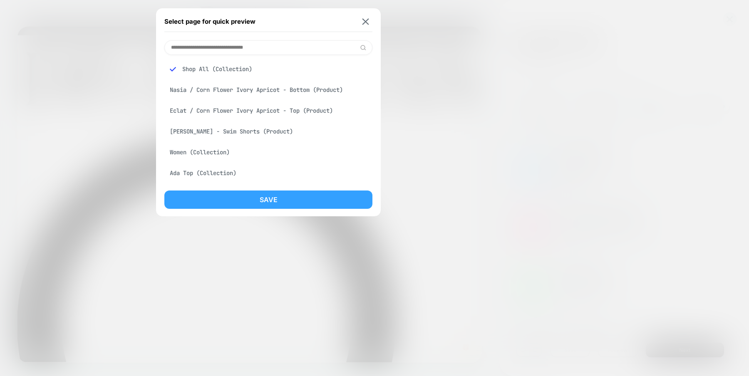
click at [254, 200] on button "Save" at bounding box center [268, 200] width 208 height 18
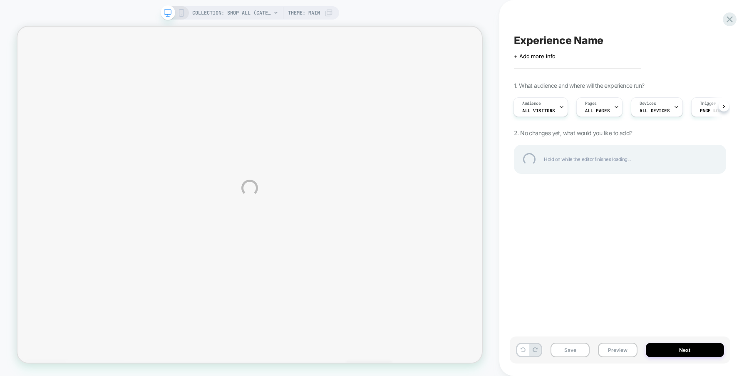
click at [606, 107] on div "COLLECTION: Shop All (Category) COLLECTION: Shop All (Category) Theme: MAIN Exp…" at bounding box center [374, 188] width 749 height 376
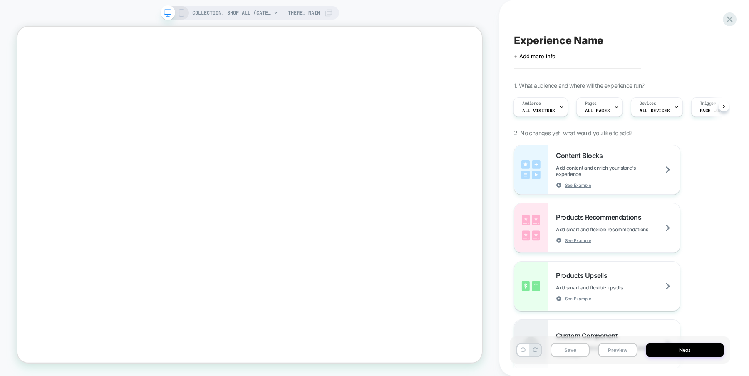
click at [614, 107] on icon at bounding box center [616, 106] width 5 height 5
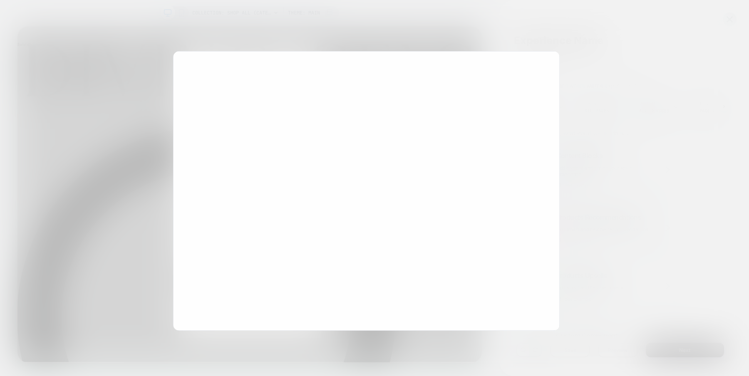
scroll to position [0, 0]
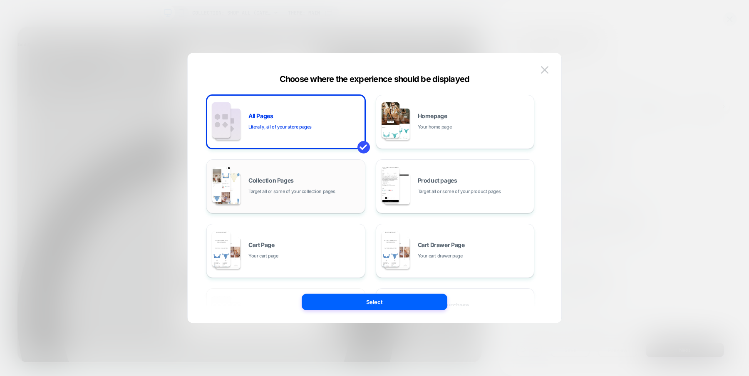
click at [341, 186] on div "Collection Pages Target all or some of your collection pages" at bounding box center [304, 187] width 112 height 18
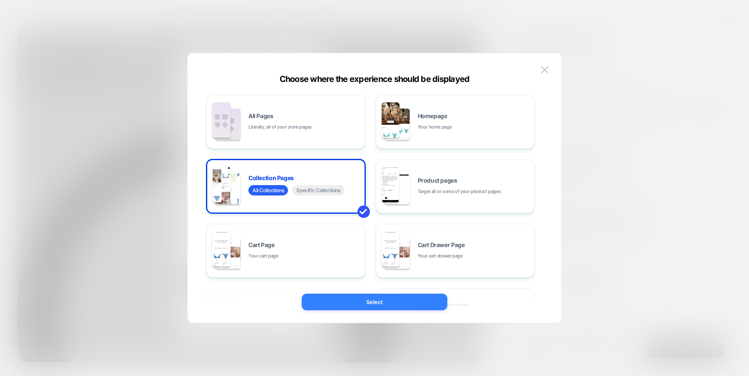
click at [347, 300] on button "Select" at bounding box center [375, 302] width 146 height 17
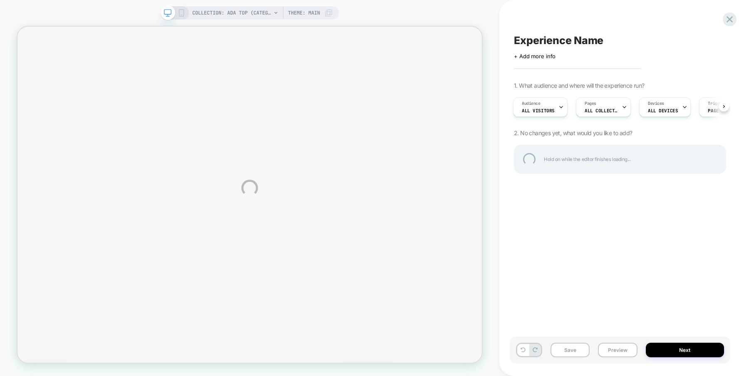
click at [663, 109] on div "COLLECTION: Ada Top (Category) COLLECTION: Ada Top (Category) Theme: MAIN Exper…" at bounding box center [374, 188] width 749 height 376
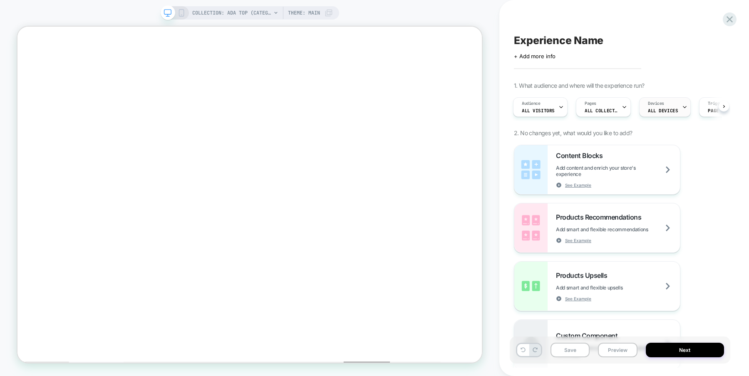
scroll to position [0, 1]
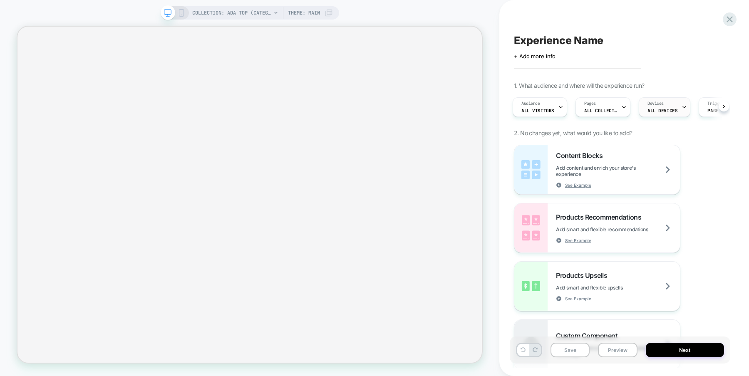
click at [670, 108] on span "ALL DEVICES" at bounding box center [663, 111] width 30 height 6
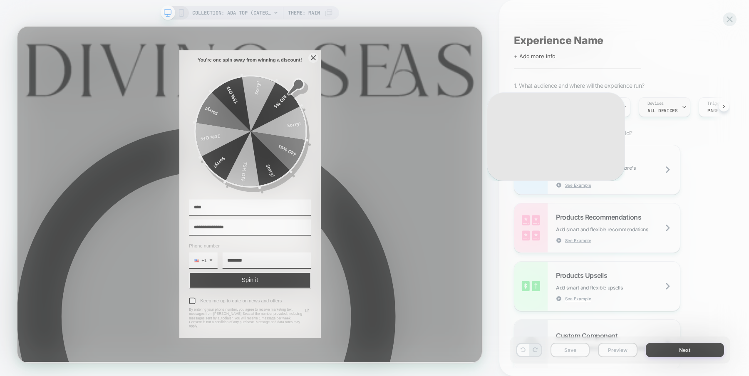
scroll to position [0, 0]
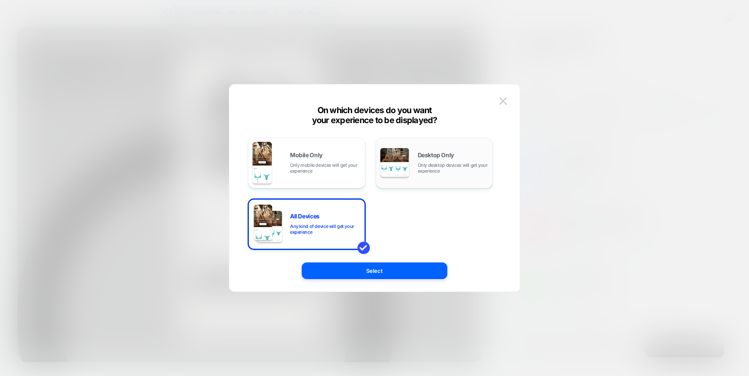
click at [422, 166] on span "Only desktop devices will get your experience" at bounding box center [453, 168] width 71 height 12
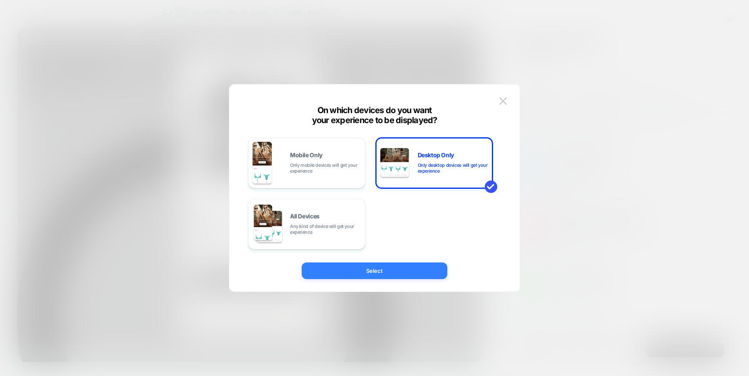
click at [394, 270] on button "Select" at bounding box center [375, 271] width 146 height 17
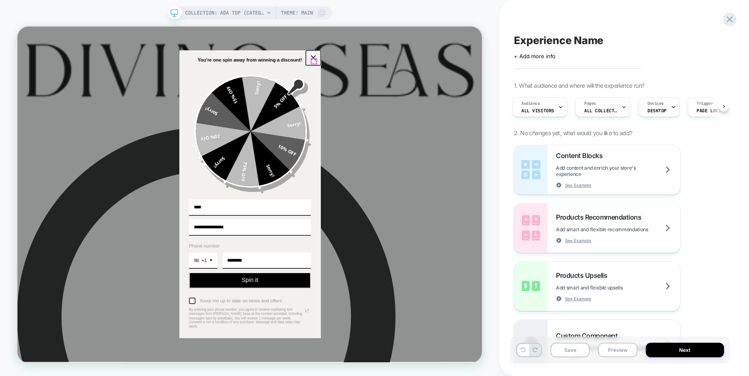
click at [412, 72] on icon "close icon" at bounding box center [412, 68] width 7 height 7
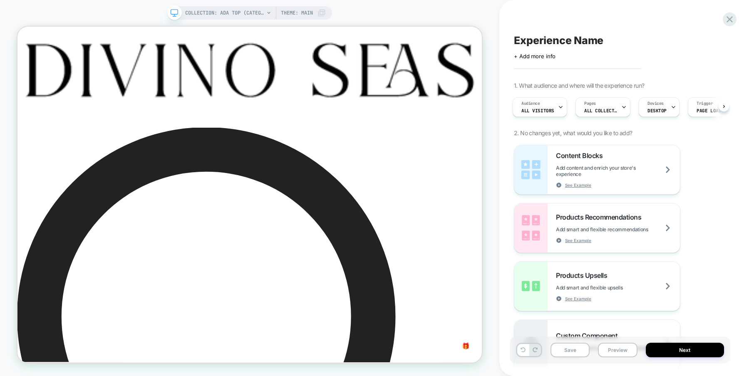
click at [589, 40] on span "Experience Name" at bounding box center [558, 40] width 89 height 12
type textarea "**********"
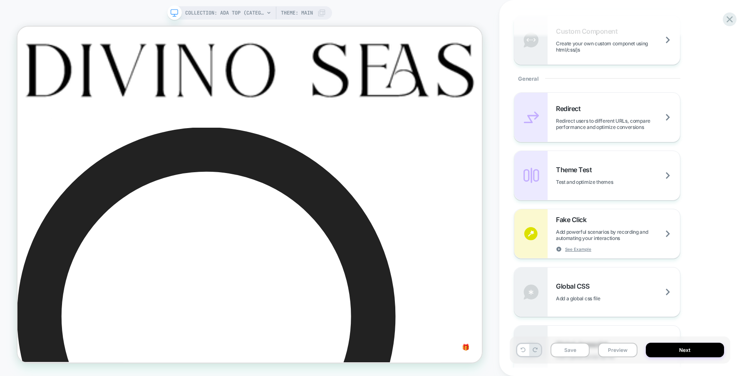
scroll to position [315, 0]
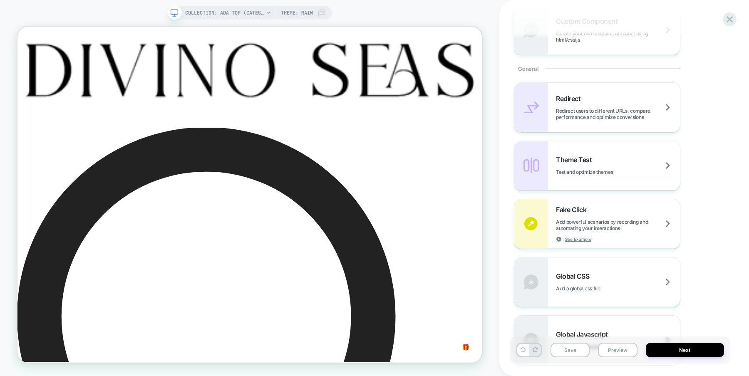
click at [557, 221] on span "Add powerful scenarios by recording and automating your interactions" at bounding box center [618, 225] width 124 height 12
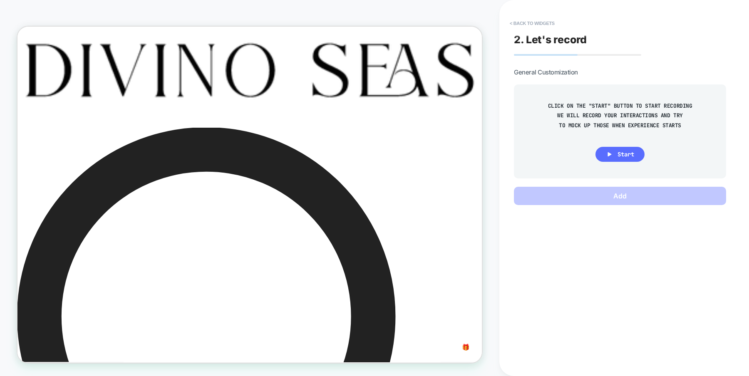
click at [614, 154] on button "Start" at bounding box center [620, 154] width 49 height 15
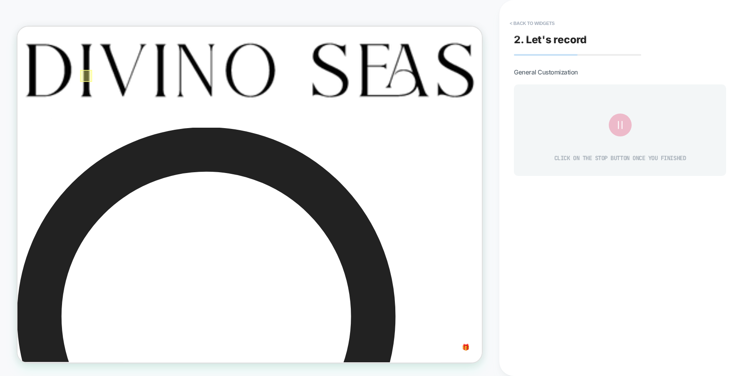
click at [106, 93] on div at bounding box center [109, 92] width 16 height 16
click at [141, 111] on div "Fake Click" at bounding box center [154, 111] width 51 height 12
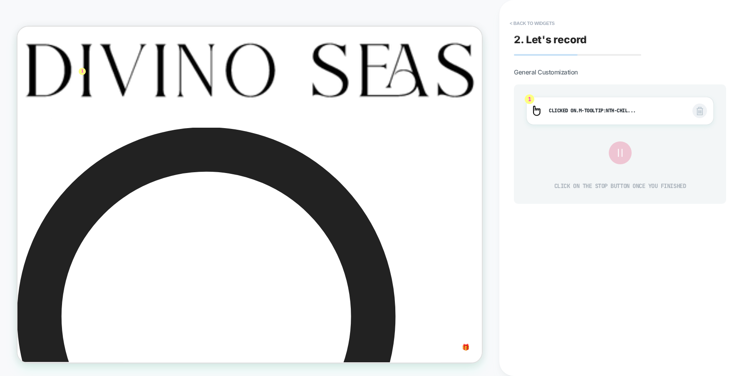
click at [620, 152] on icon at bounding box center [620, 153] width 14 height 14
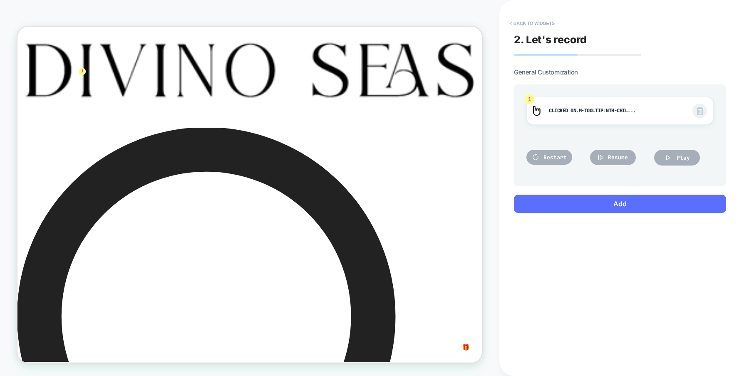
click at [617, 202] on button "Add" at bounding box center [620, 204] width 212 height 18
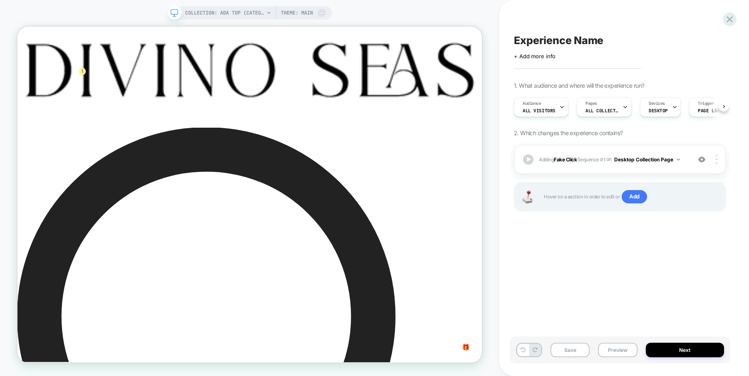
scroll to position [0, 0]
click at [623, 352] on button "Preview" at bounding box center [617, 350] width 39 height 15
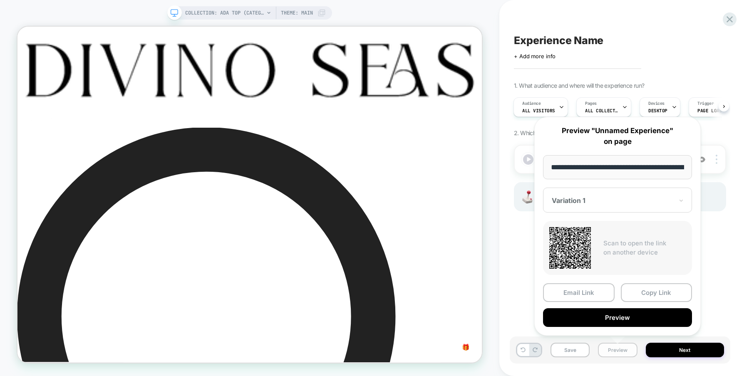
scroll to position [0, 74]
click at [623, 318] on button "Preview" at bounding box center [617, 317] width 149 height 19
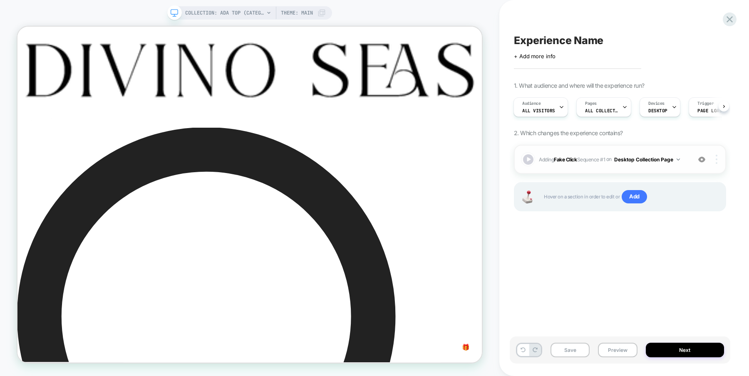
click at [719, 159] on div at bounding box center [718, 159] width 16 height 9
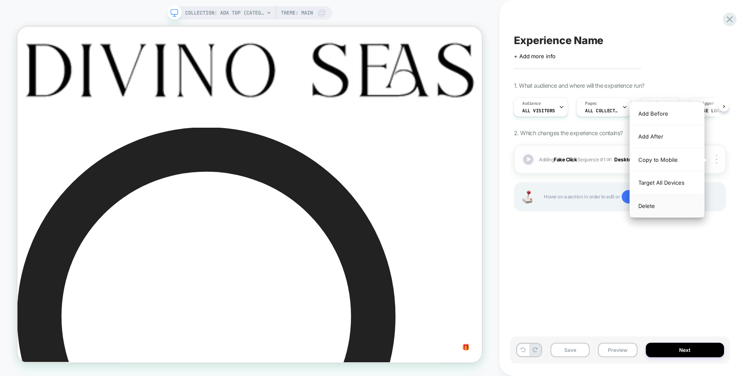
click at [660, 205] on div "Delete" at bounding box center [667, 206] width 74 height 22
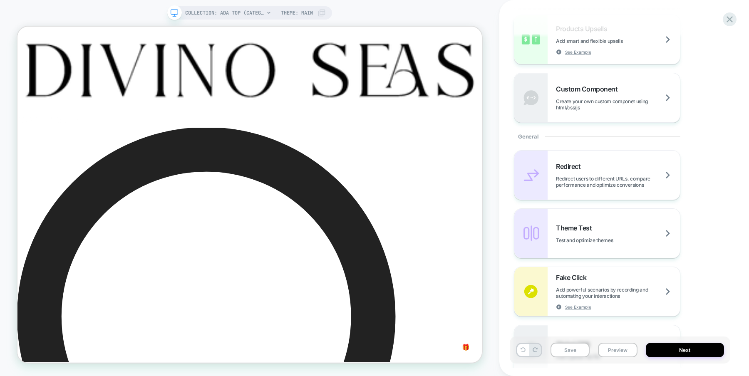
scroll to position [250, 0]
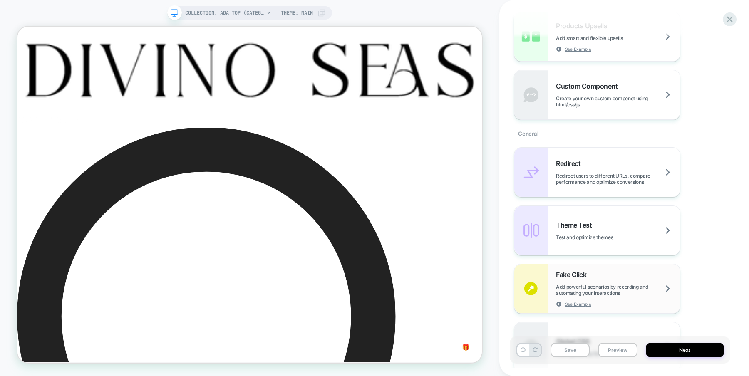
click at [613, 284] on span "Add powerful scenarios by recording and automating your interactions" at bounding box center [618, 290] width 124 height 12
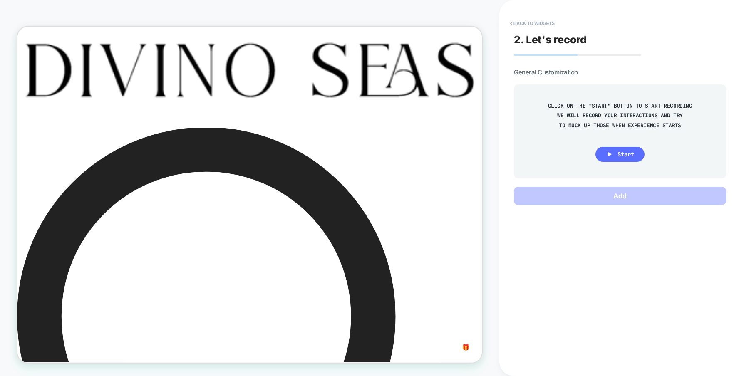
click at [613, 154] on icon at bounding box center [609, 154] width 7 height 7
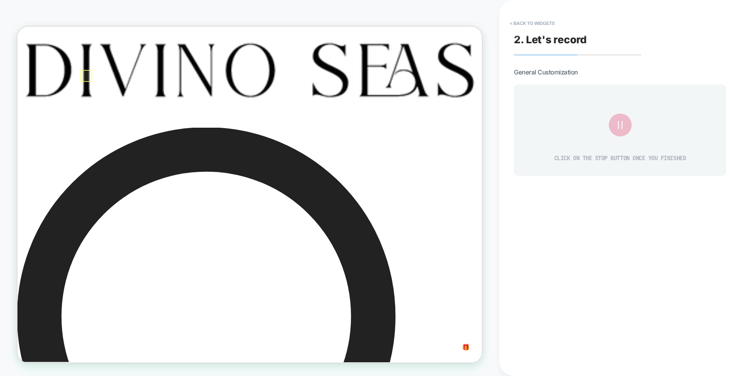
click at [109, 92] on div at bounding box center [109, 92] width 16 height 16
click at [161, 106] on div "Fake Click" at bounding box center [156, 110] width 51 height 12
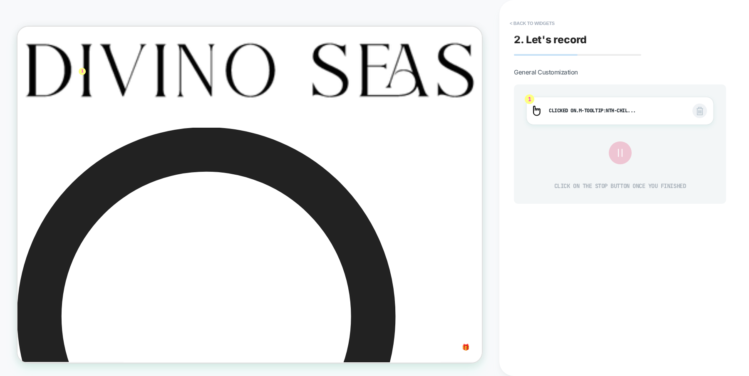
click at [620, 150] on icon at bounding box center [620, 153] width 14 height 14
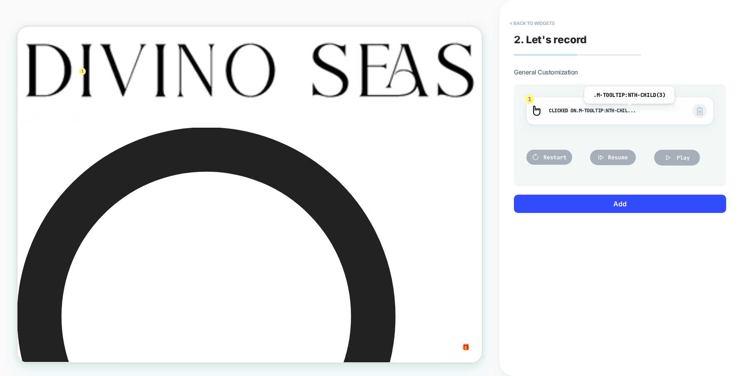
click at [628, 109] on span ".m-tooltip:nth-chil..." at bounding box center [606, 110] width 60 height 7
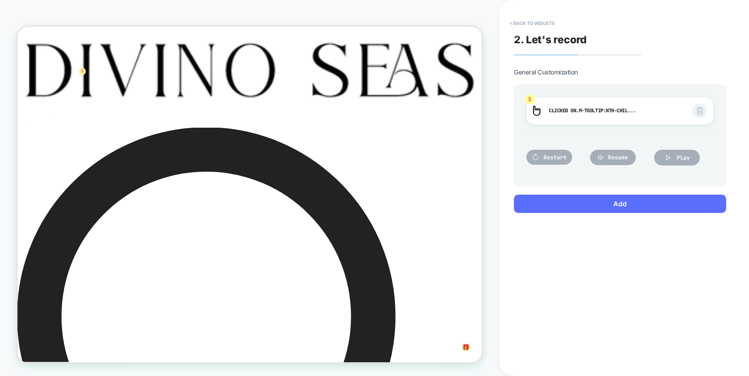
click at [623, 203] on button "Add" at bounding box center [620, 204] width 212 height 18
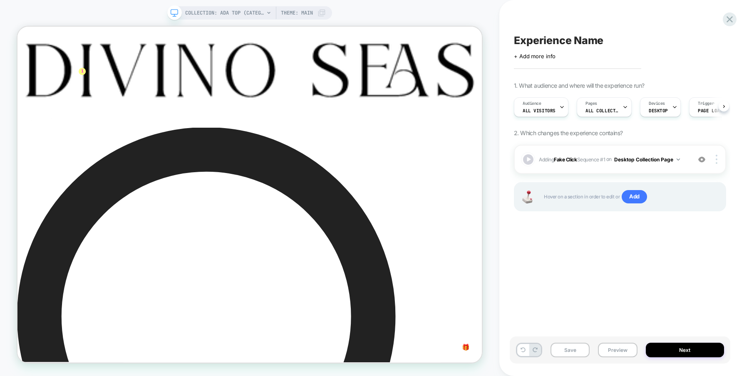
scroll to position [0, 0]
click at [680, 347] on button "Next" at bounding box center [685, 350] width 79 height 15
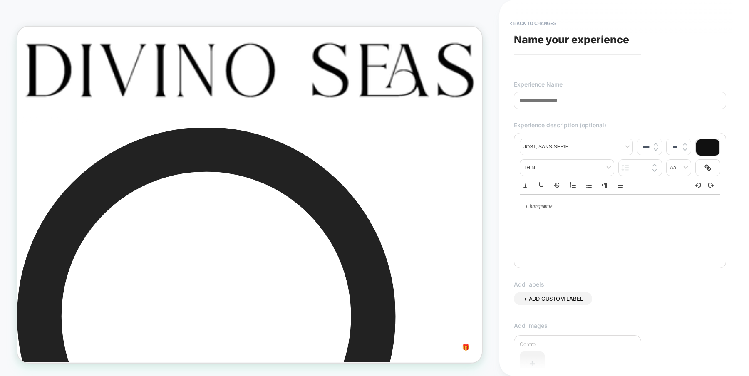
click at [576, 35] on span "Name your experience" at bounding box center [571, 39] width 115 height 12
click at [553, 38] on span "Name your experience" at bounding box center [571, 39] width 115 height 12
click at [561, 101] on input at bounding box center [620, 100] width 212 height 17
type input "**********"
click at [642, 297] on div "+ ADD CUSTOM LABEL" at bounding box center [620, 307] width 212 height 30
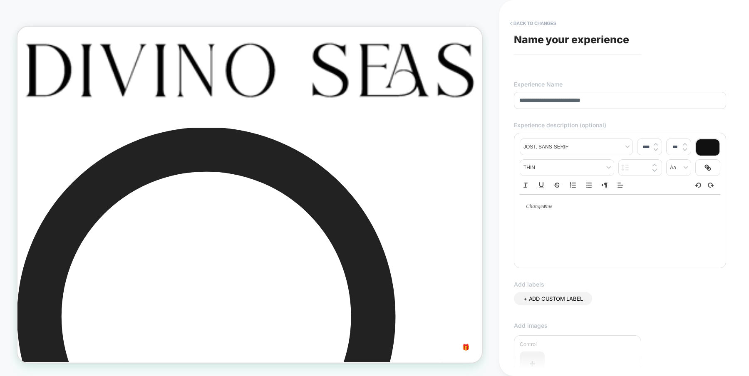
scroll to position [143, 0]
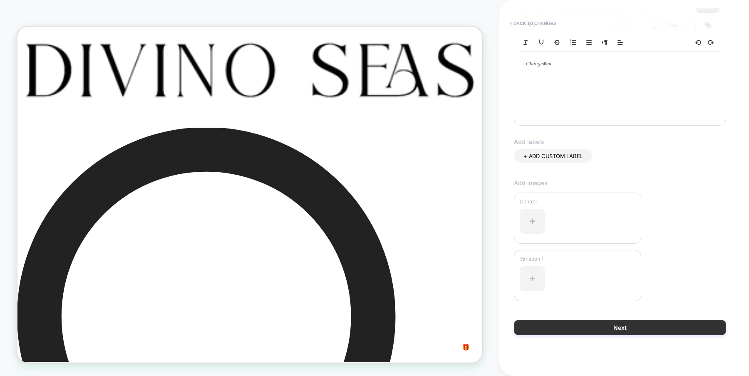
click at [633, 325] on button "Next" at bounding box center [620, 327] width 212 height 15
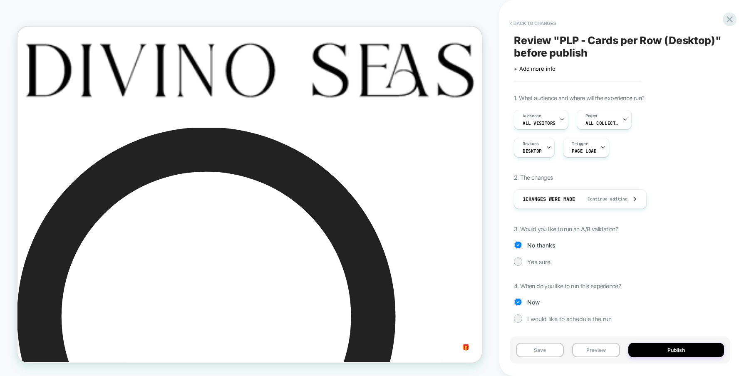
scroll to position [0, 0]
click at [689, 348] on button "Publish" at bounding box center [676, 350] width 96 height 15
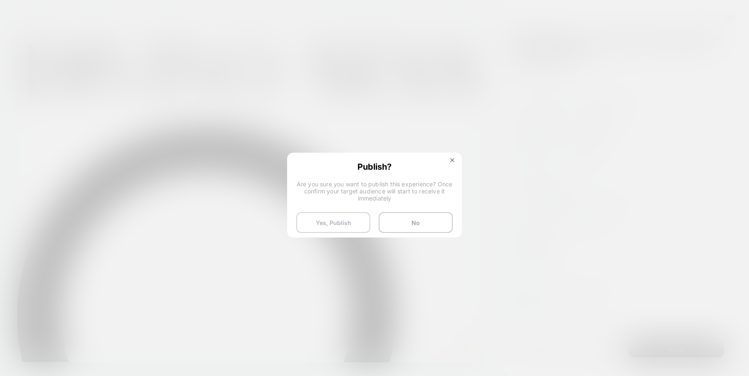
click at [345, 224] on button "Yes, Publish" at bounding box center [333, 222] width 74 height 21
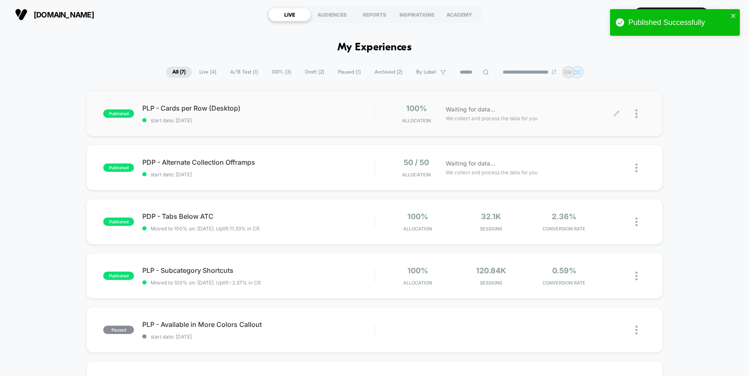
click at [638, 114] on div at bounding box center [640, 114] width 10 height 20
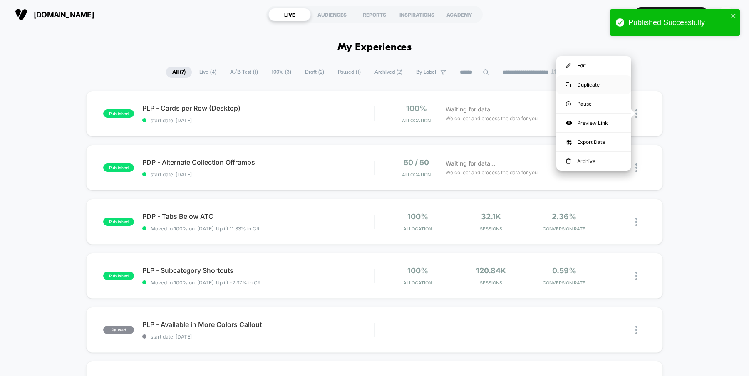
click at [602, 84] on div "Duplicate" at bounding box center [593, 84] width 75 height 19
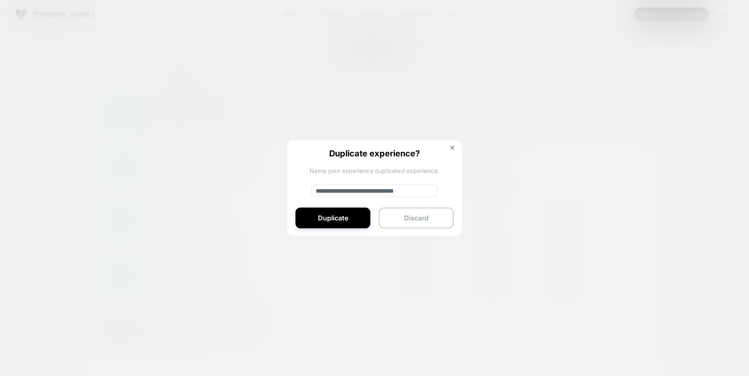
click at [345, 190] on input "**********" at bounding box center [374, 191] width 127 height 12
drag, startPoint x: 415, startPoint y: 192, endPoint x: 389, endPoint y: 191, distance: 26.6
click at [389, 191] on input "**********" at bounding box center [374, 191] width 127 height 12
type input "**********"
click at [333, 220] on button "Duplicate" at bounding box center [332, 218] width 75 height 21
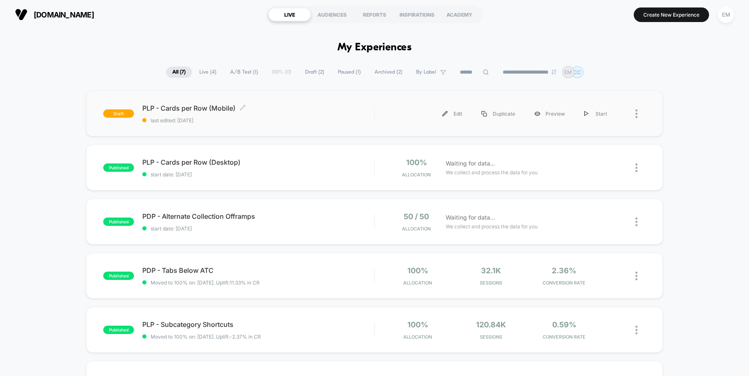
click at [320, 121] on span "last edited: 9/11/2025" at bounding box center [258, 120] width 232 height 6
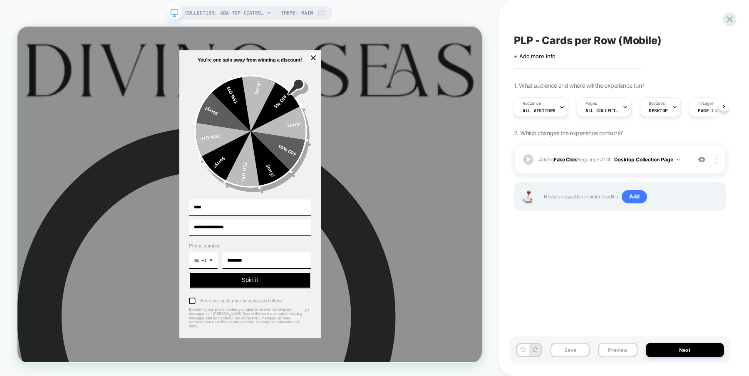
scroll to position [0, 0]
click at [410, 72] on icon "close icon" at bounding box center [412, 68] width 7 height 7
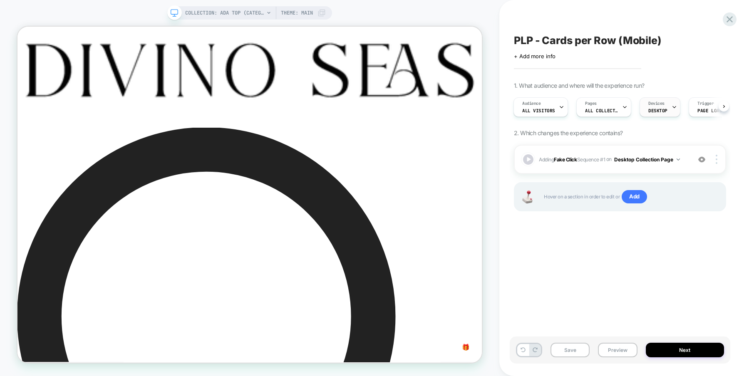
click at [658, 109] on span "DESKTOP" at bounding box center [657, 111] width 19 height 6
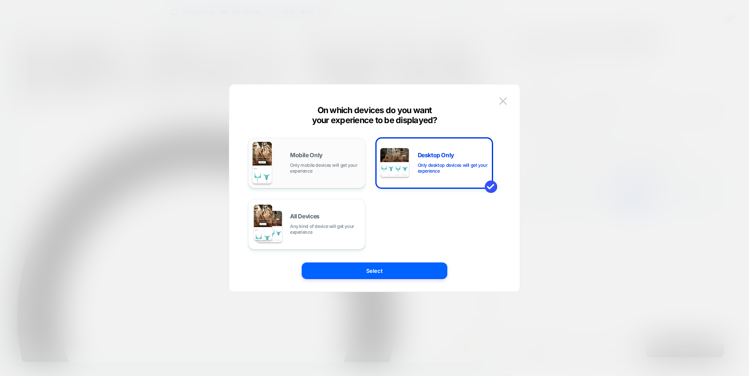
click at [300, 161] on div "Mobile Only Only mobile devices will get your experience" at bounding box center [325, 163] width 71 height 22
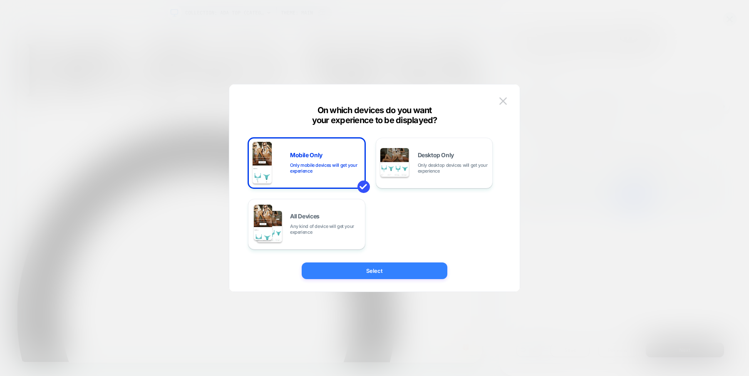
click at [360, 272] on button "Select" at bounding box center [375, 271] width 146 height 17
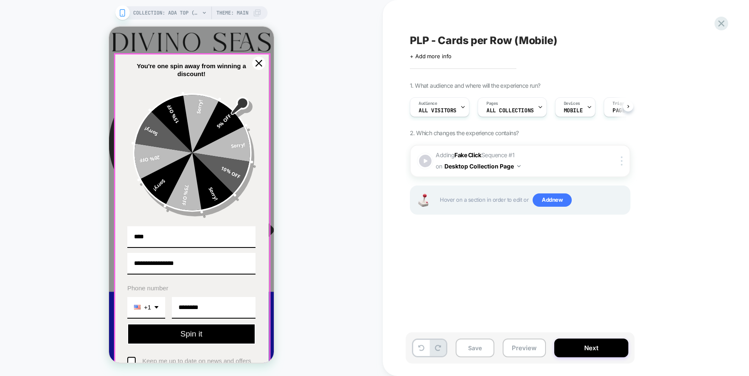
scroll to position [0, 0]
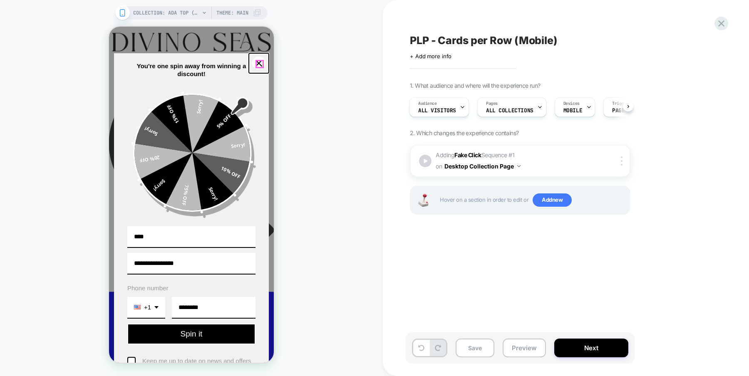
click at [259, 65] on icon "close icon" at bounding box center [259, 63] width 7 height 7
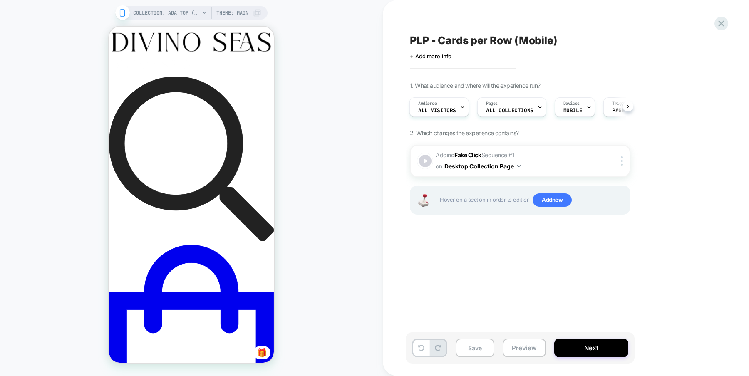
click at [373, 124] on div "COLLECTION: Ada Top (Category) COLLECTION: Ada Top (Category) Theme: MAIN" at bounding box center [191, 188] width 383 height 360
click at [622, 162] on img at bounding box center [622, 160] width 2 height 9
click at [613, 228] on div "Delete" at bounding box center [623, 227] width 74 height 22
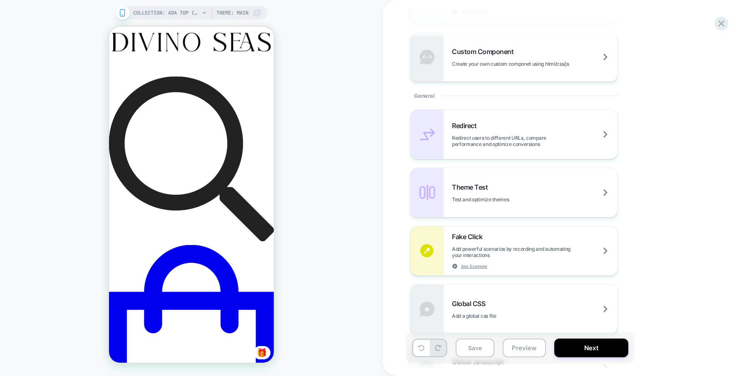
scroll to position [289, 0]
click at [497, 247] on span "Add powerful scenarios by recording and automating your interactions" at bounding box center [535, 250] width 166 height 12
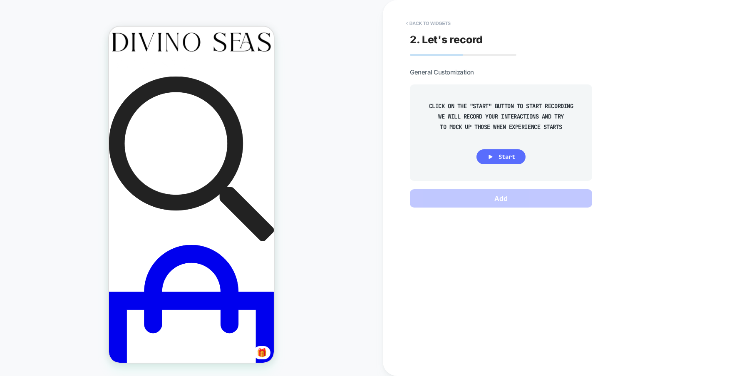
click at [495, 156] on button "Start" at bounding box center [501, 156] width 49 height 15
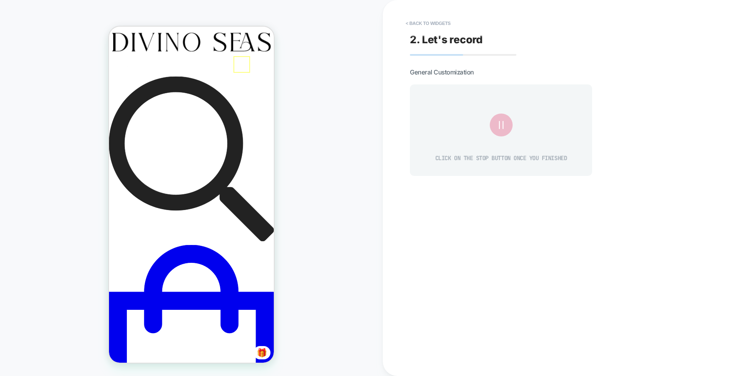
click at [504, 127] on icon at bounding box center [501, 125] width 14 height 14
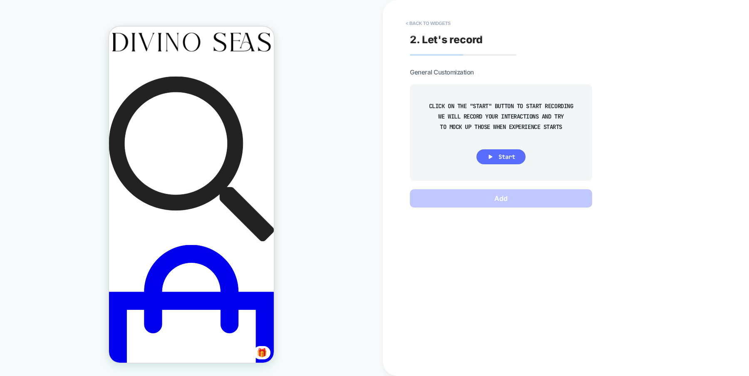
click at [501, 157] on span "Start" at bounding box center [507, 156] width 17 height 7
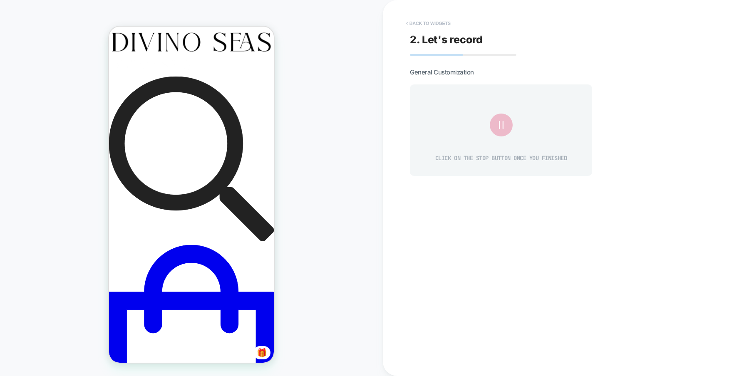
click at [439, 21] on button "< Back to widgets" at bounding box center [428, 23] width 53 height 13
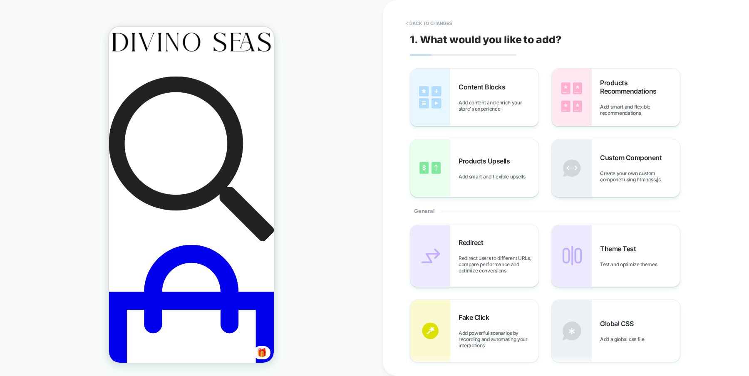
click at [476, 335] on span "Add powerful scenarios by recording and automating your interactions" at bounding box center [499, 339] width 80 height 19
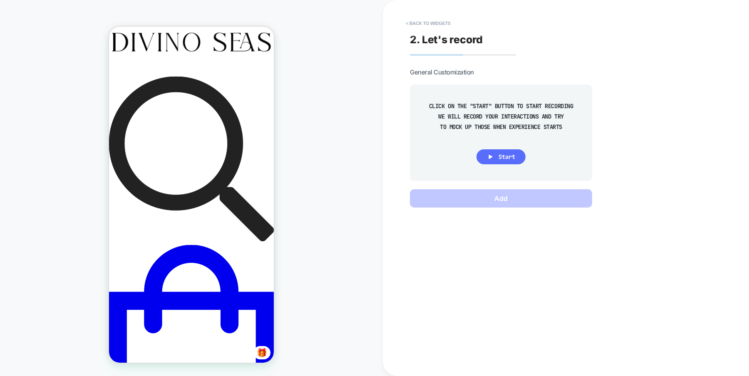
click at [491, 154] on icon at bounding box center [490, 156] width 7 height 7
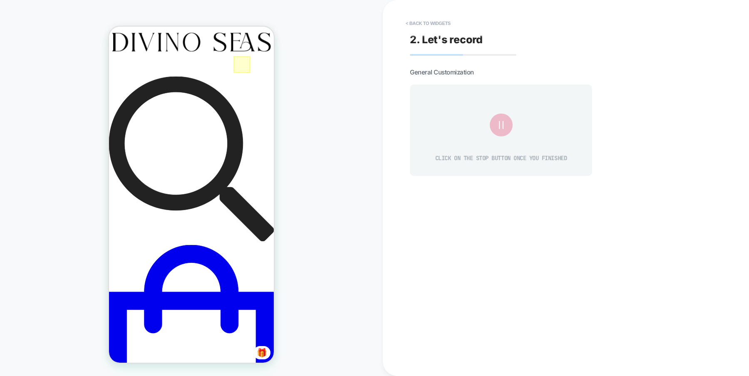
click at [240, 61] on div at bounding box center [241, 64] width 17 height 17
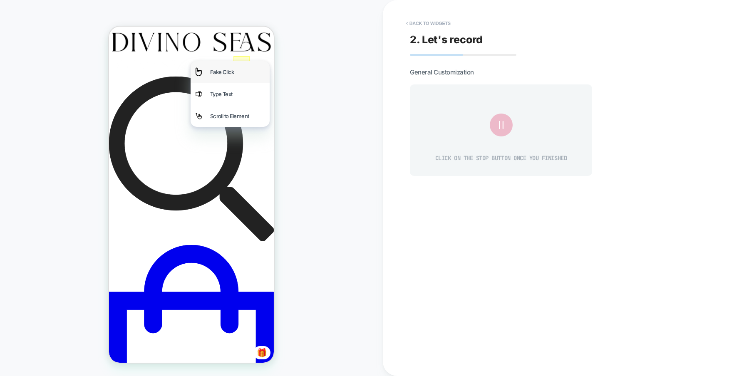
click at [222, 71] on div "Fake Click" at bounding box center [237, 72] width 55 height 12
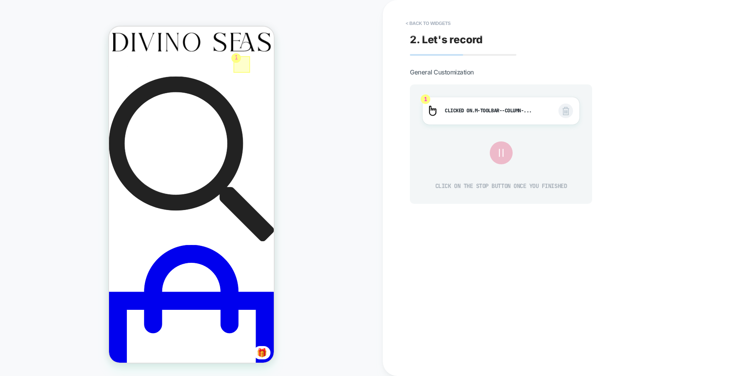
click at [243, 66] on div at bounding box center [241, 64] width 17 height 17
click at [241, 74] on div "Fake Click" at bounding box center [237, 77] width 55 height 12
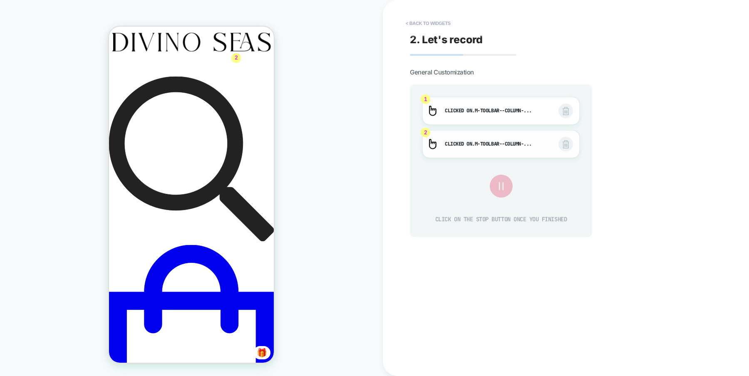
click at [568, 143] on img at bounding box center [566, 144] width 7 height 8
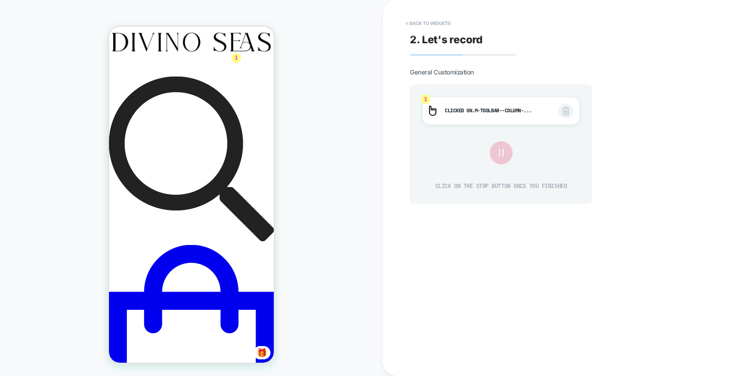
click at [502, 148] on icon at bounding box center [501, 153] width 14 height 14
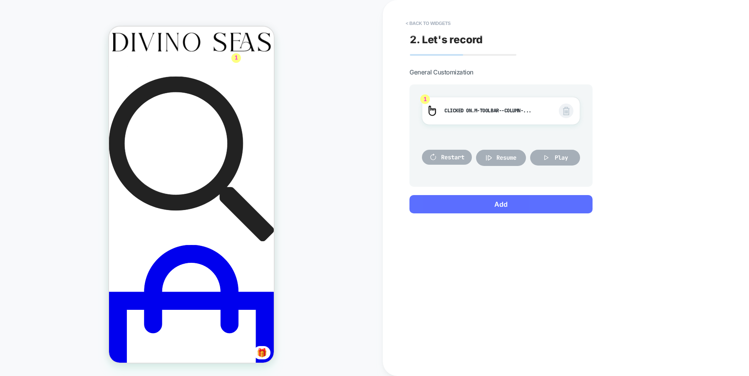
click at [500, 204] on button "Add" at bounding box center [501, 204] width 183 height 18
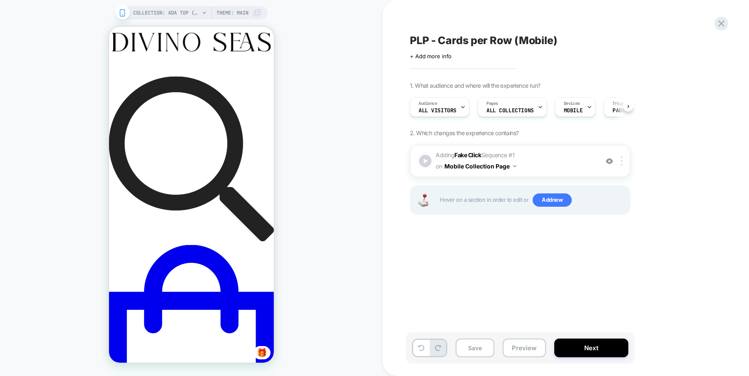
scroll to position [0, 0]
click at [521, 341] on button "Preview" at bounding box center [524, 348] width 43 height 19
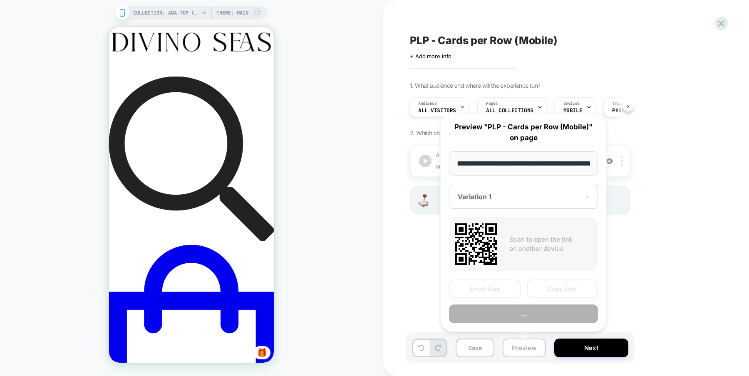
scroll to position [0, 74]
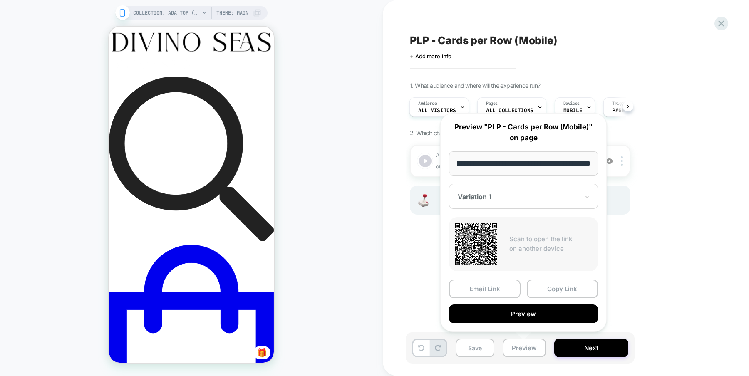
click at [656, 295] on div "PLP - Cards per Row (Mobile) Click to edit experience details + Add more info 1…" at bounding box center [562, 188] width 312 height 360
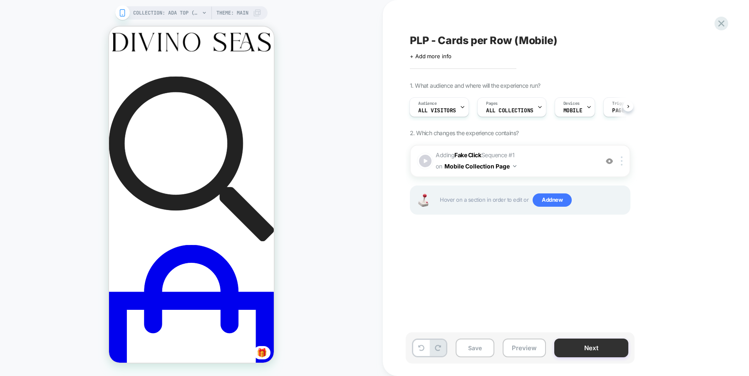
click at [591, 347] on button "Next" at bounding box center [591, 348] width 74 height 19
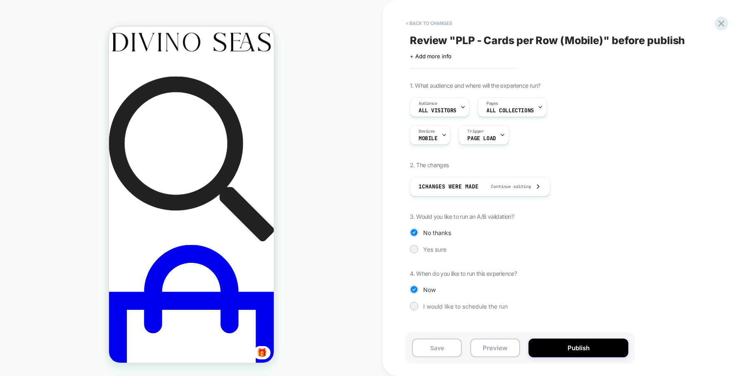
click at [591, 347] on button "Publish" at bounding box center [579, 348] width 100 height 19
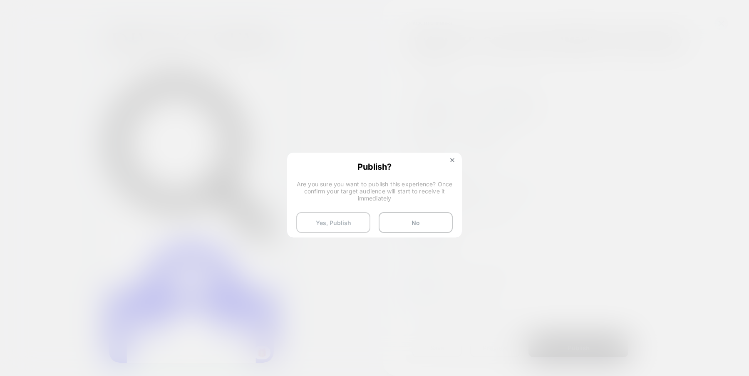
click at [342, 217] on button "Yes, Publish" at bounding box center [333, 222] width 74 height 21
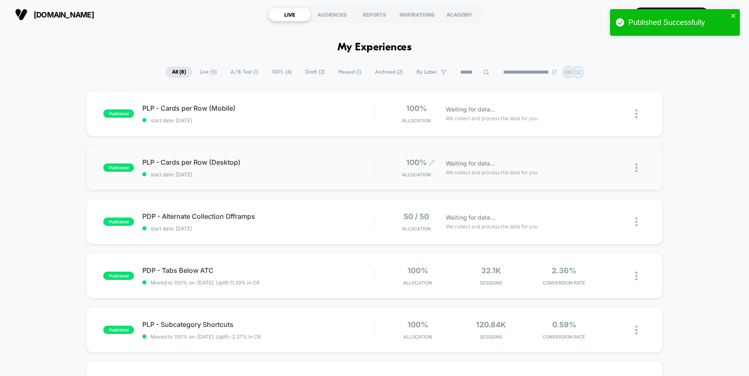
click at [412, 161] on span "100%" at bounding box center [416, 162] width 21 height 9
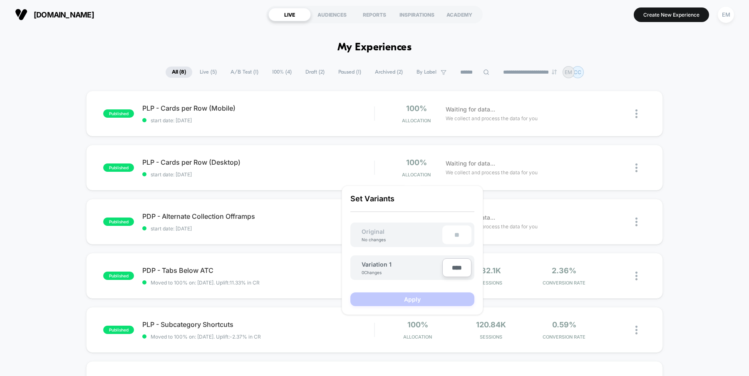
type input "***"
type input "**"
type input "***"
click at [439, 299] on button "Apply" at bounding box center [412, 300] width 124 height 14
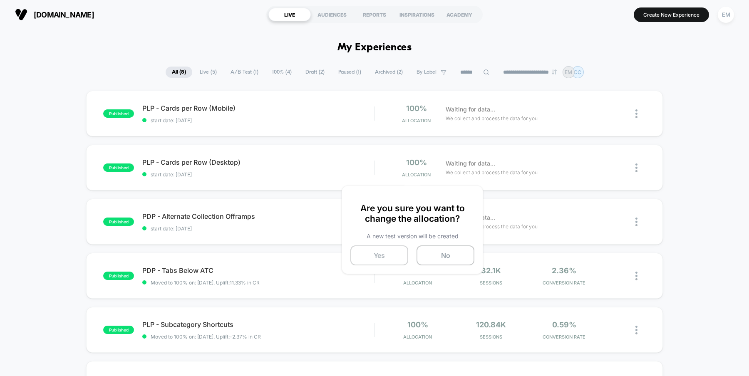
click at [389, 260] on button "Yes" at bounding box center [379, 256] width 58 height 20
click at [420, 106] on span "100%" at bounding box center [416, 108] width 21 height 9
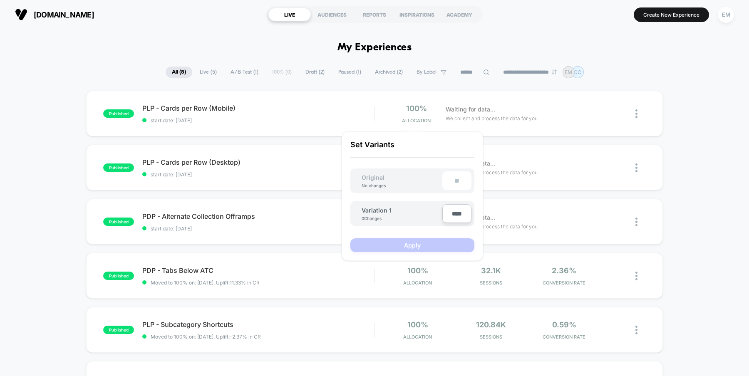
click at [456, 214] on input "****" at bounding box center [456, 213] width 29 height 19
type input "***"
type input "**"
type input "***"
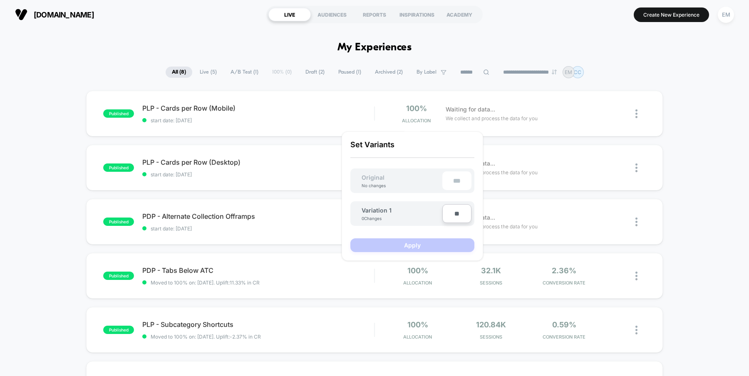
type input "***"
click at [434, 246] on button "Apply" at bounding box center [412, 245] width 124 height 14
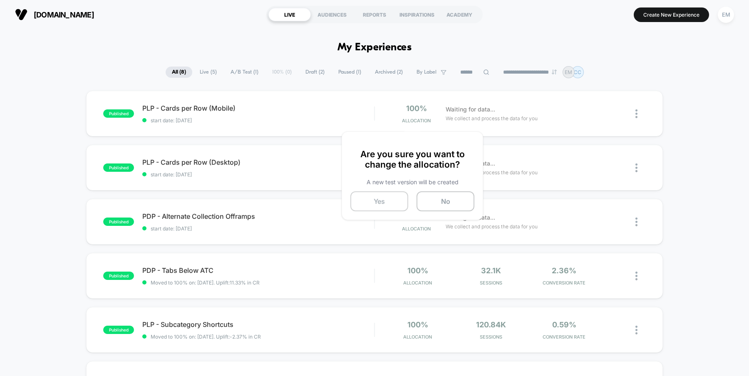
click at [388, 192] on button "Yes" at bounding box center [379, 201] width 58 height 20
click at [727, 15] on div "EM" at bounding box center [726, 15] width 16 height 16
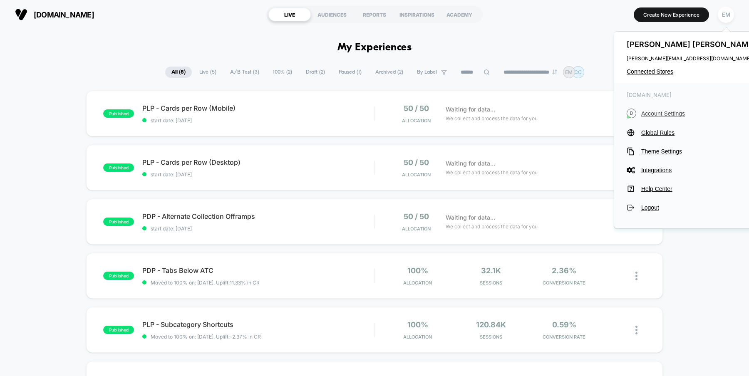
click at [661, 117] on span "Account Settings" at bounding box center [699, 113] width 117 height 7
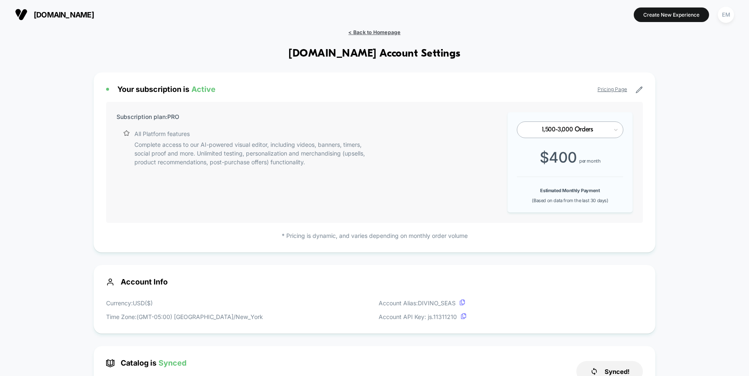
click at [377, 32] on span "< Back to Homepage" at bounding box center [374, 32] width 52 height 6
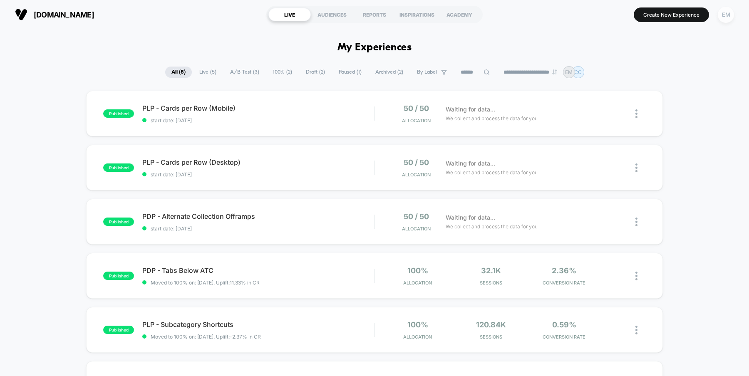
click at [732, 19] on div "EM" at bounding box center [726, 15] width 16 height 16
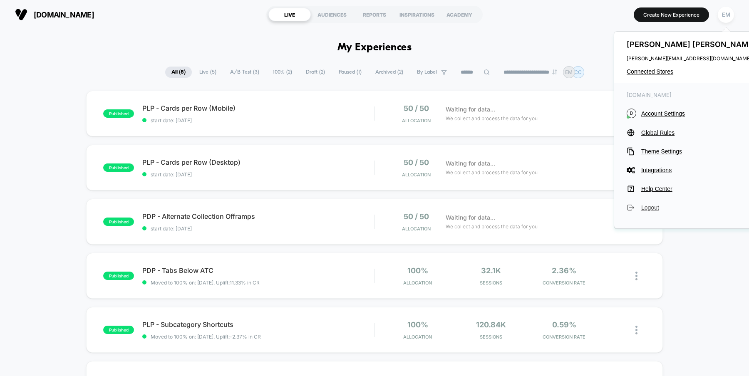
click at [650, 206] on span "Logout" at bounding box center [699, 207] width 117 height 7
